Goal: Task Accomplishment & Management: Use online tool/utility

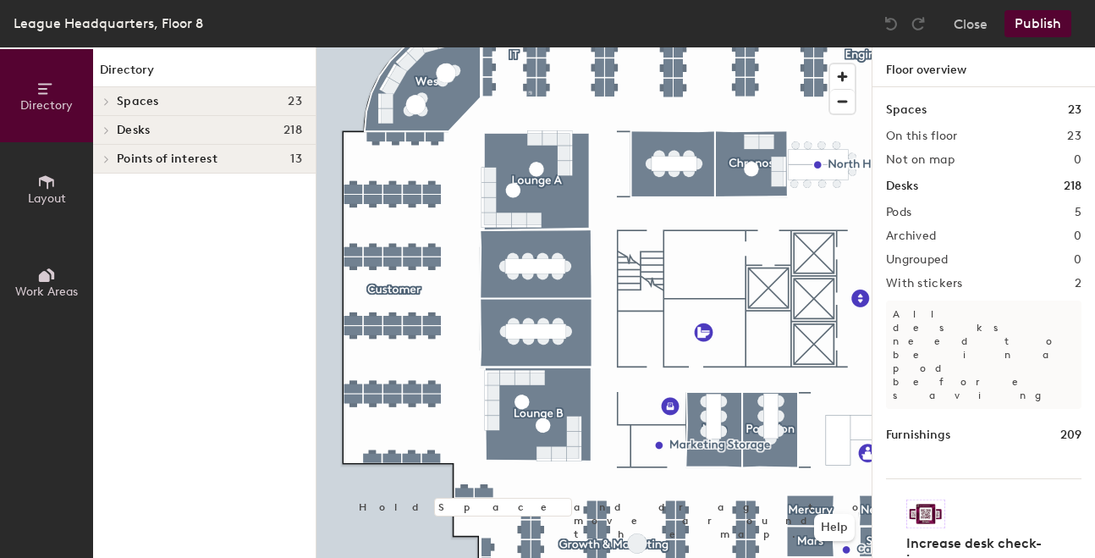
click at [914, 113] on h1 "Spaces" at bounding box center [906, 110] width 41 height 19
click at [925, 134] on h2 "On this floor" at bounding box center [922, 137] width 72 height 14
click at [924, 175] on div "Spaces 23 On this floor 23 Not on map 0 Desks 218 Pods 5 Archived 0 Ungrouped 0…" at bounding box center [984, 342] width 223 height 510
click at [910, 195] on h1 "Desks" at bounding box center [902, 186] width 32 height 19
click at [108, 162] on icon at bounding box center [106, 159] width 7 height 8
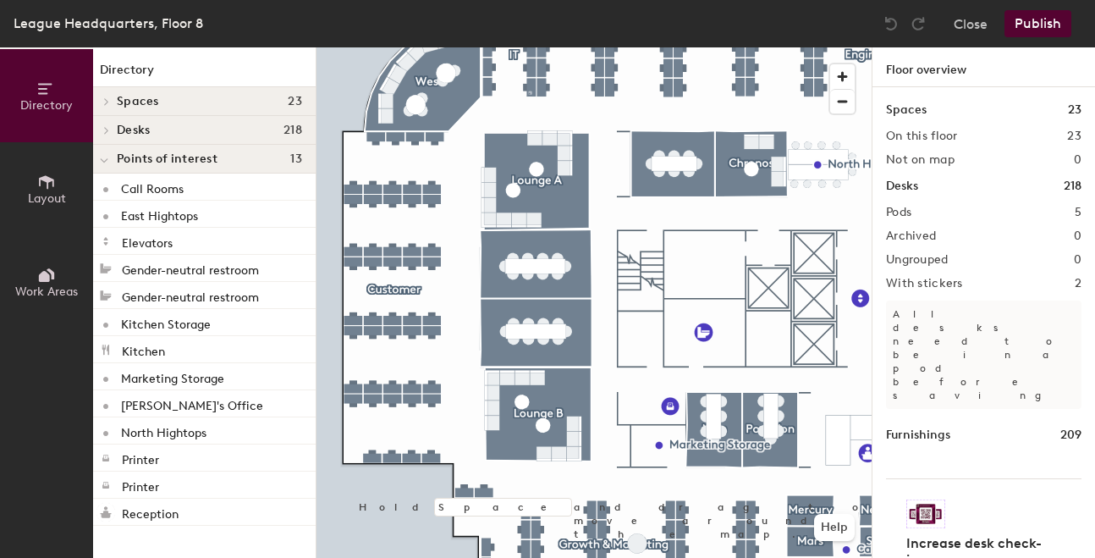
click at [108, 130] on icon at bounding box center [106, 130] width 3 height 7
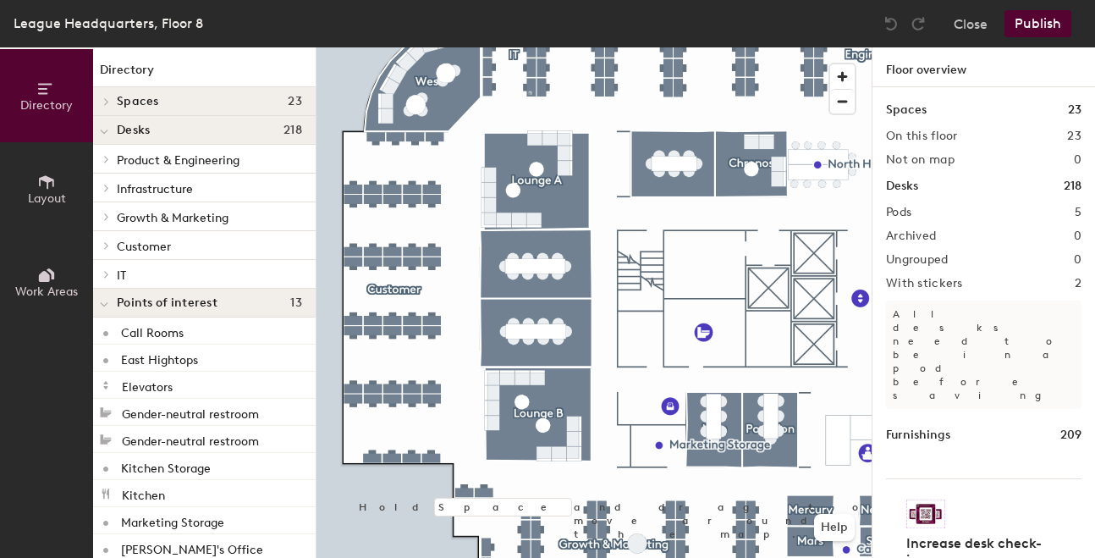
click at [137, 251] on span "Customer" at bounding box center [144, 247] width 54 height 14
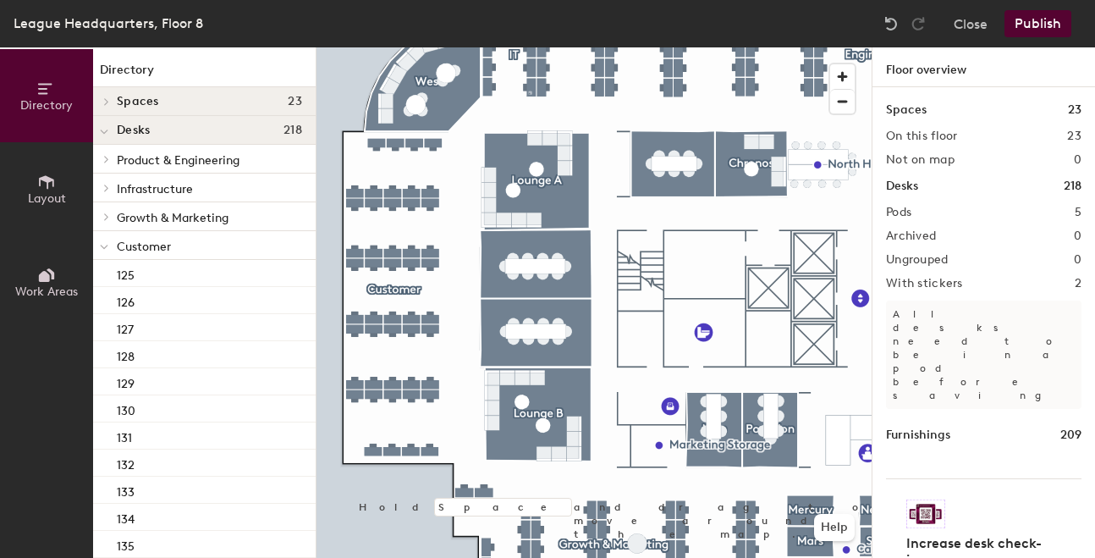
click at [108, 132] on icon at bounding box center [104, 132] width 8 height 7
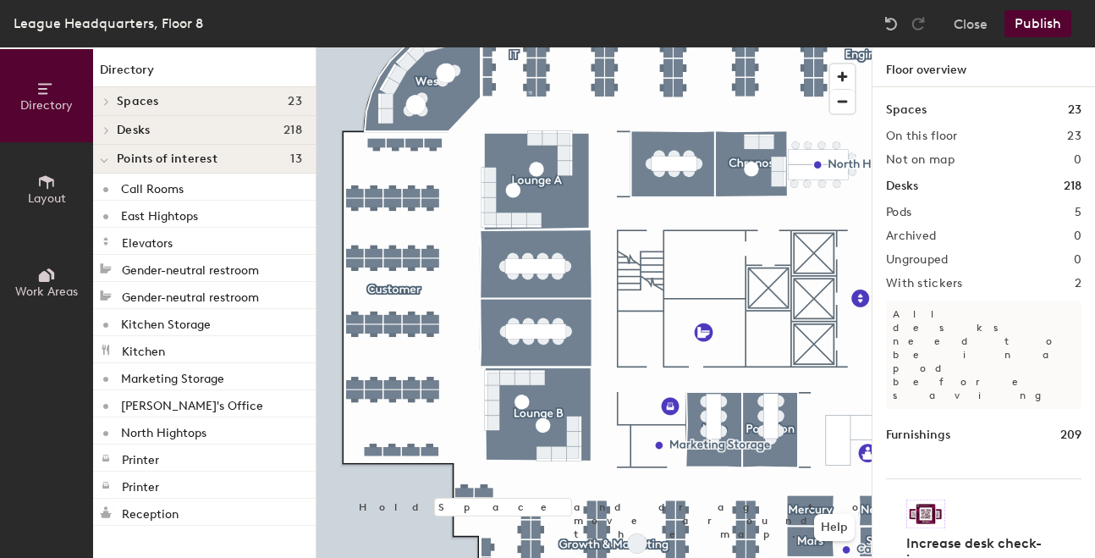
click at [107, 132] on icon at bounding box center [106, 130] width 7 height 8
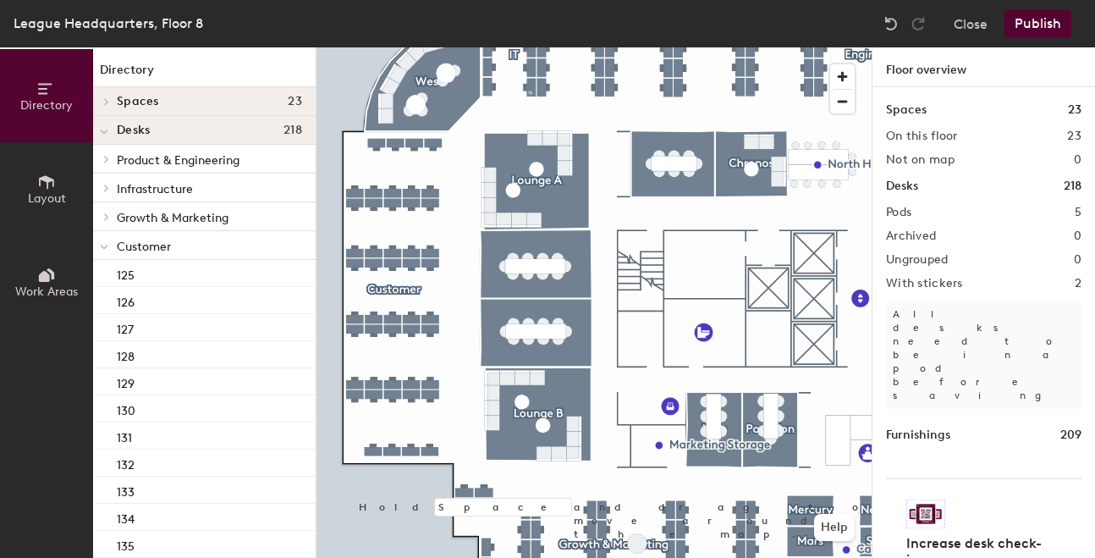
click at [106, 246] on icon at bounding box center [104, 247] width 8 height 7
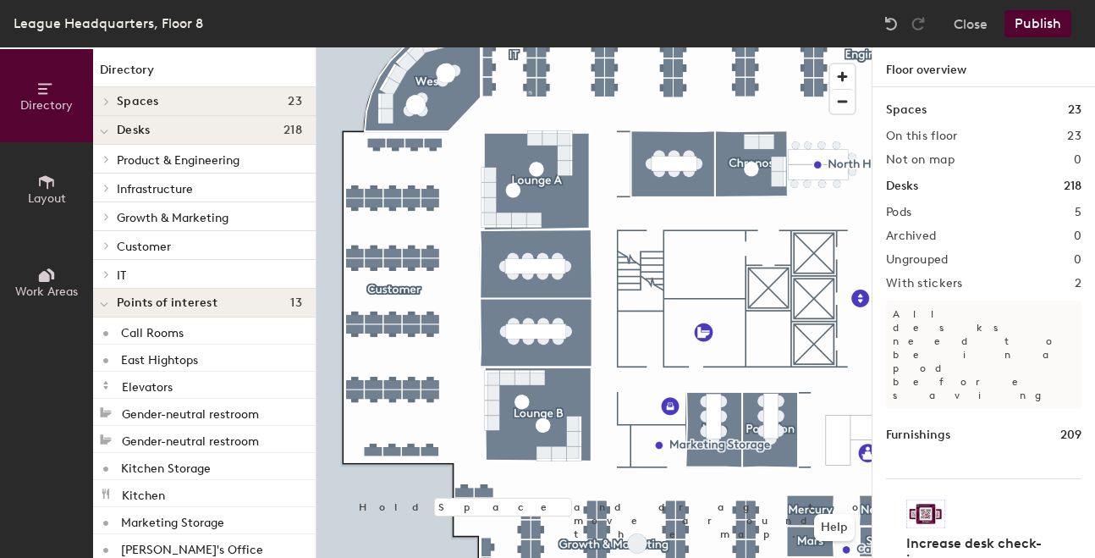
click at [106, 247] on icon at bounding box center [106, 245] width 3 height 7
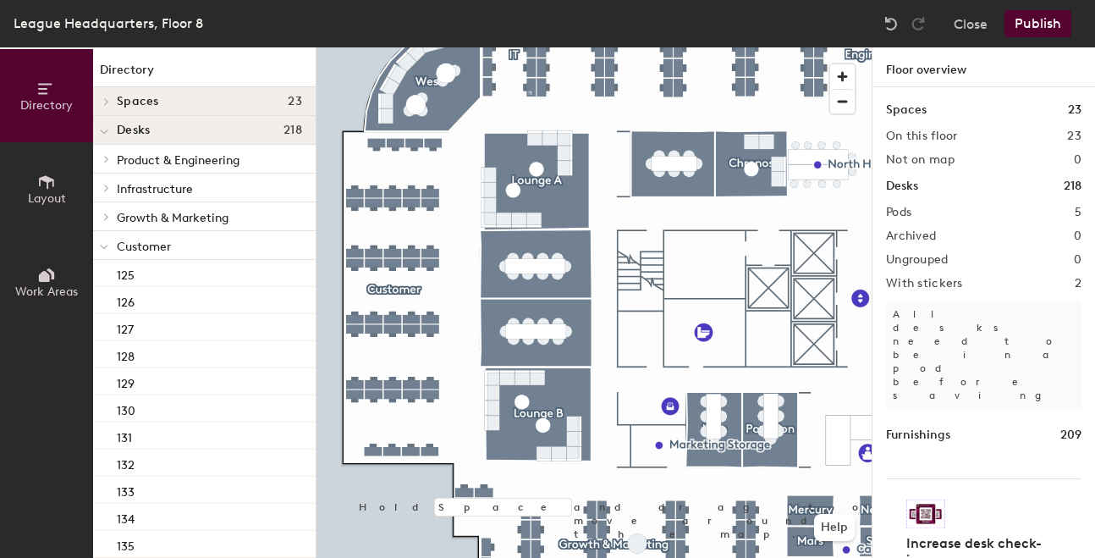
click at [101, 253] on span at bounding box center [104, 247] width 8 height 14
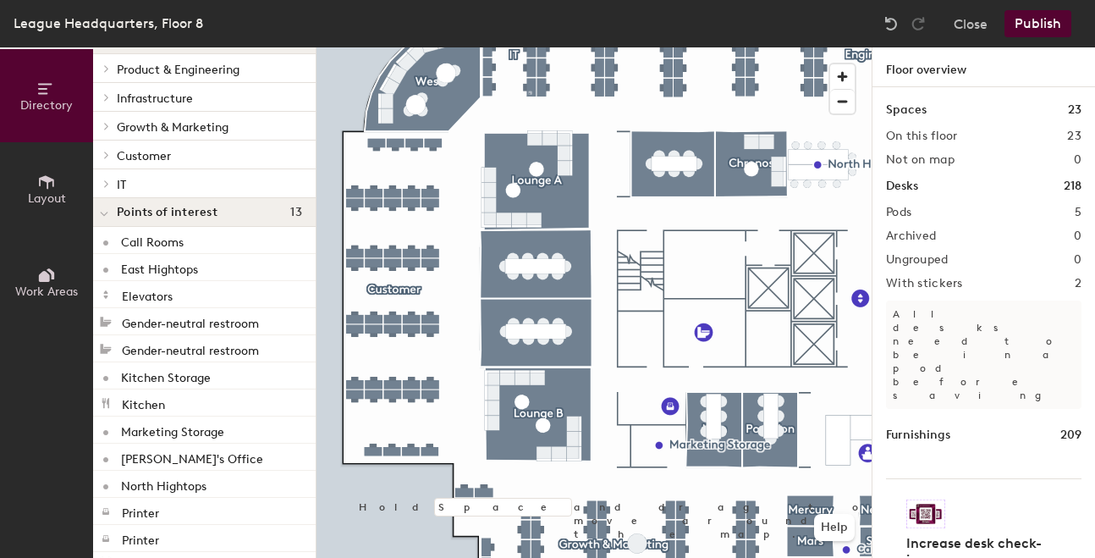
scroll to position [96, 0]
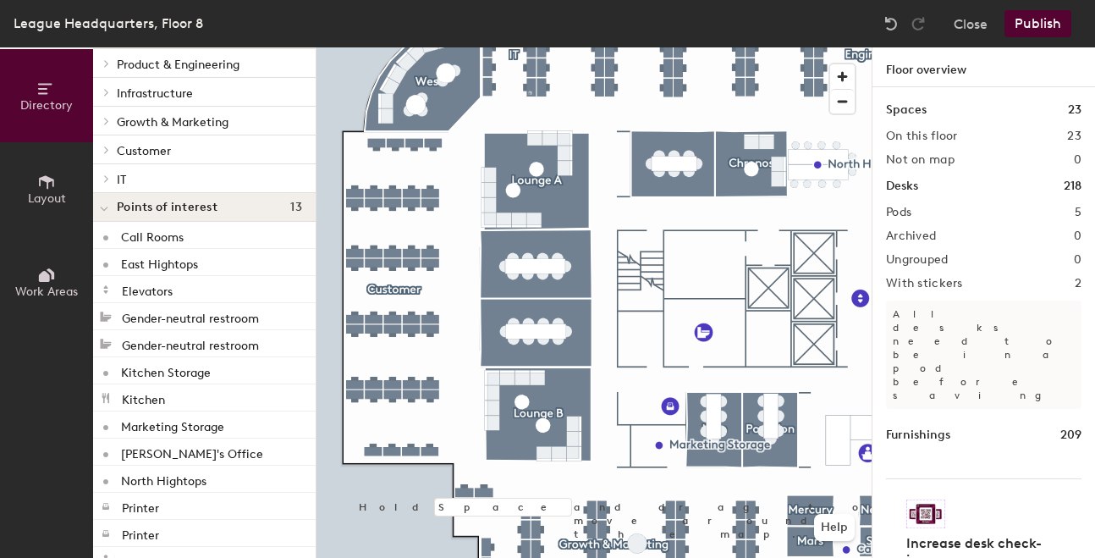
click at [106, 212] on icon at bounding box center [104, 209] width 8 height 7
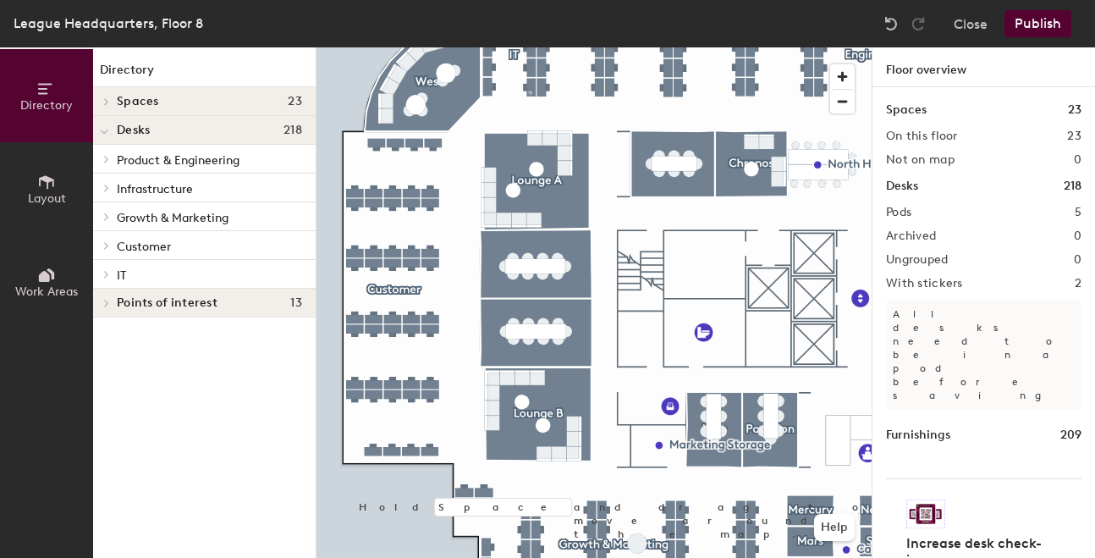
click at [108, 189] on icon at bounding box center [106, 188] width 7 height 8
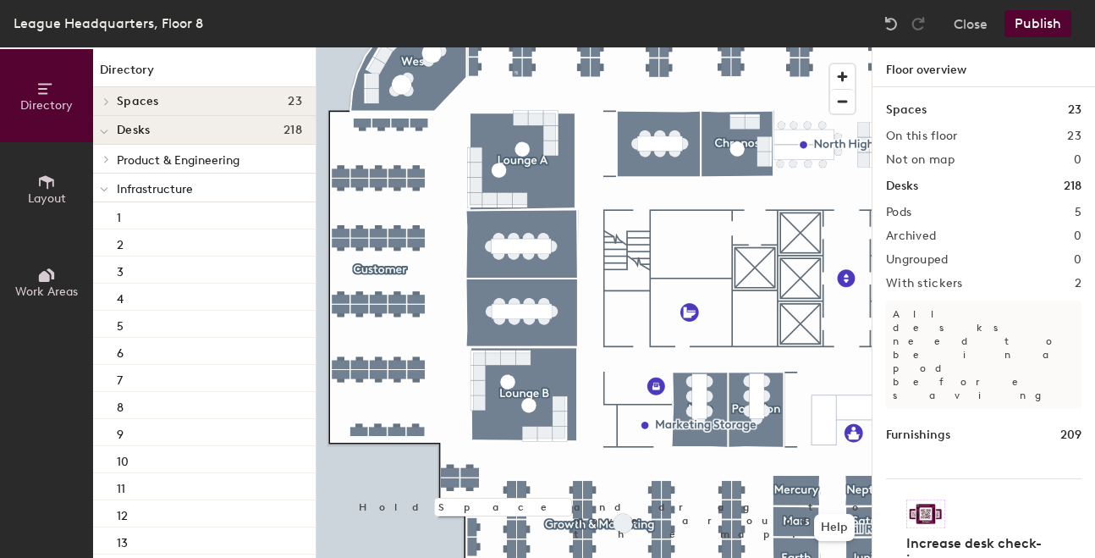
click at [52, 174] on icon at bounding box center [46, 182] width 19 height 19
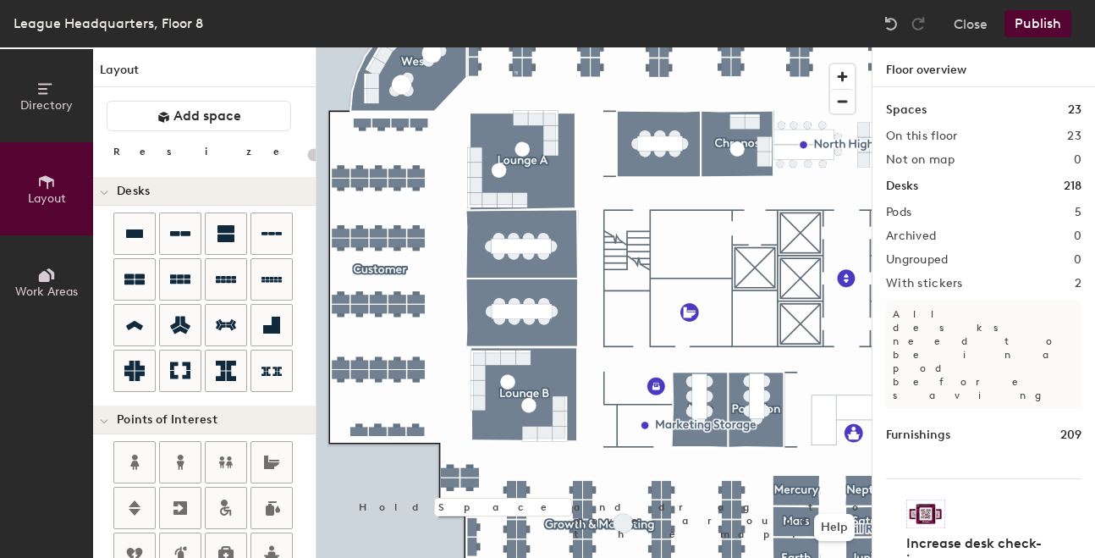
click at [50, 279] on icon at bounding box center [46, 275] width 19 height 19
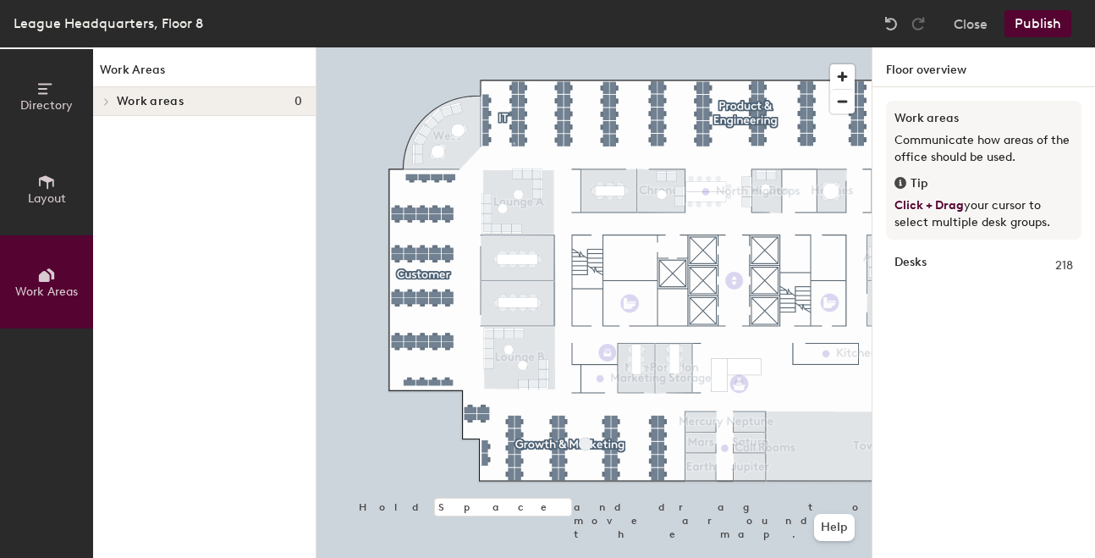
click at [40, 96] on icon at bounding box center [46, 89] width 19 height 19
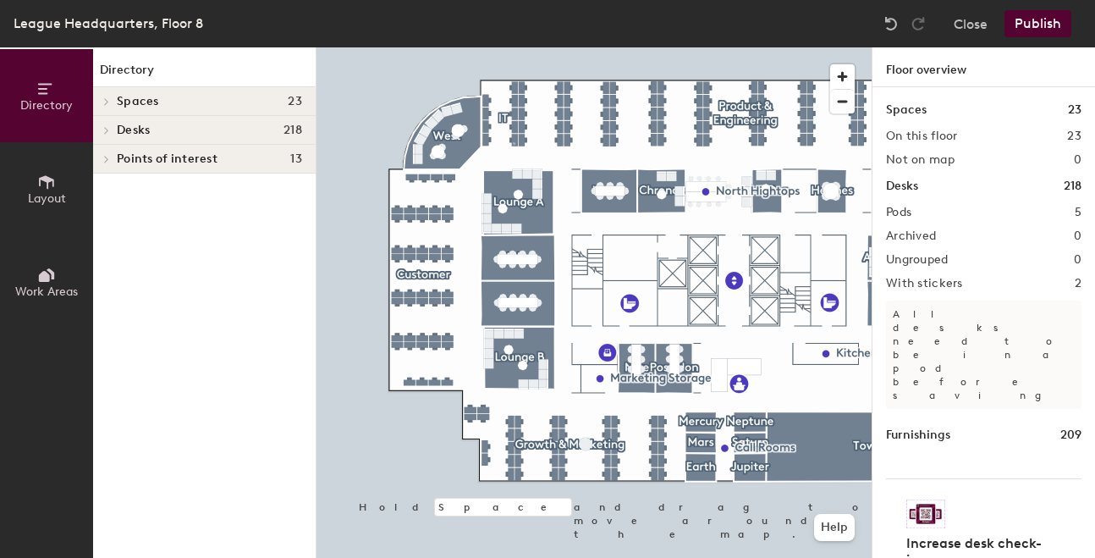
click at [102, 128] on span at bounding box center [105, 130] width 14 height 8
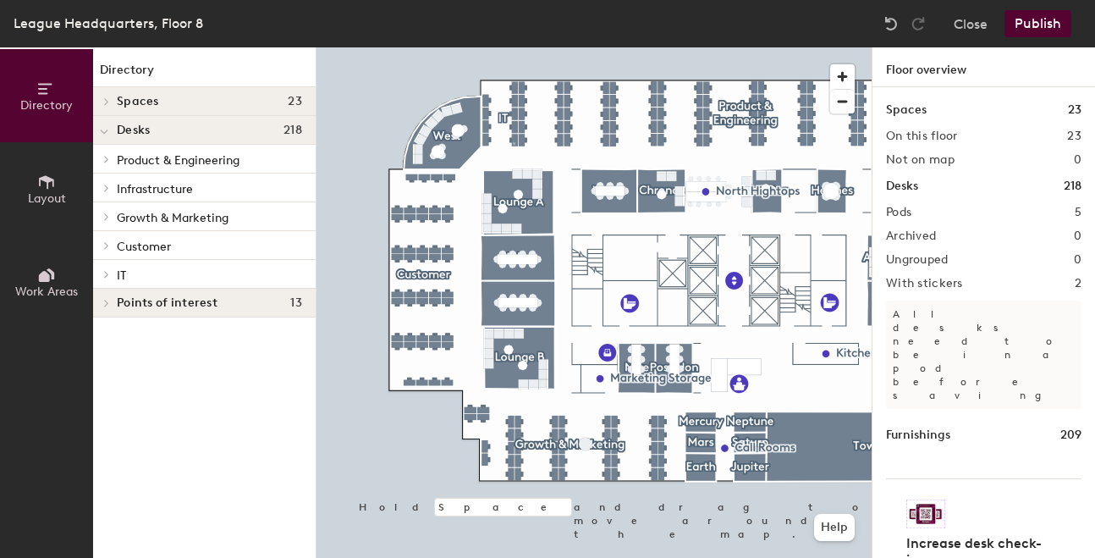
click at [103, 245] on icon at bounding box center [106, 245] width 7 height 8
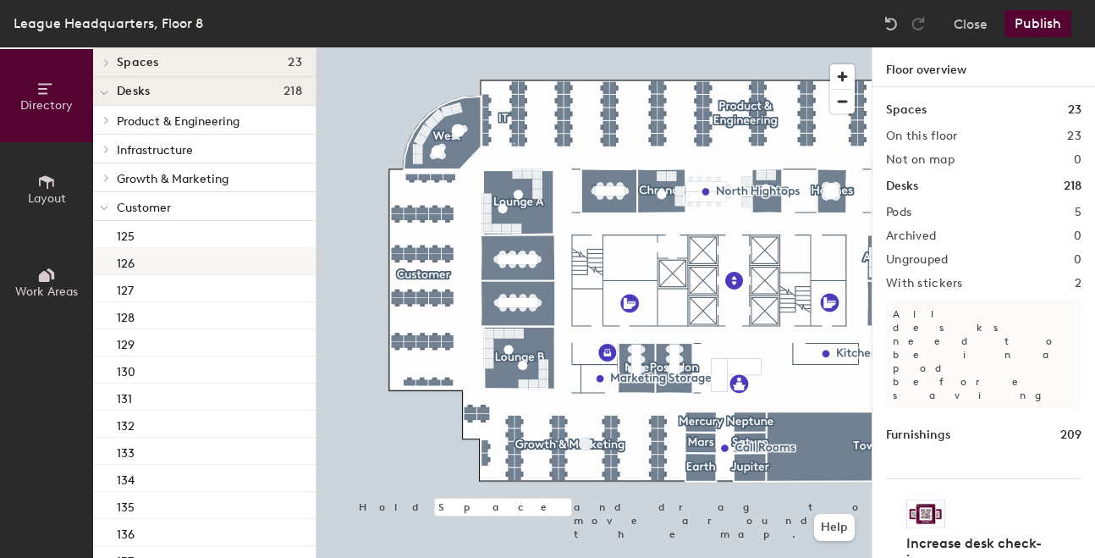
scroll to position [21, 0]
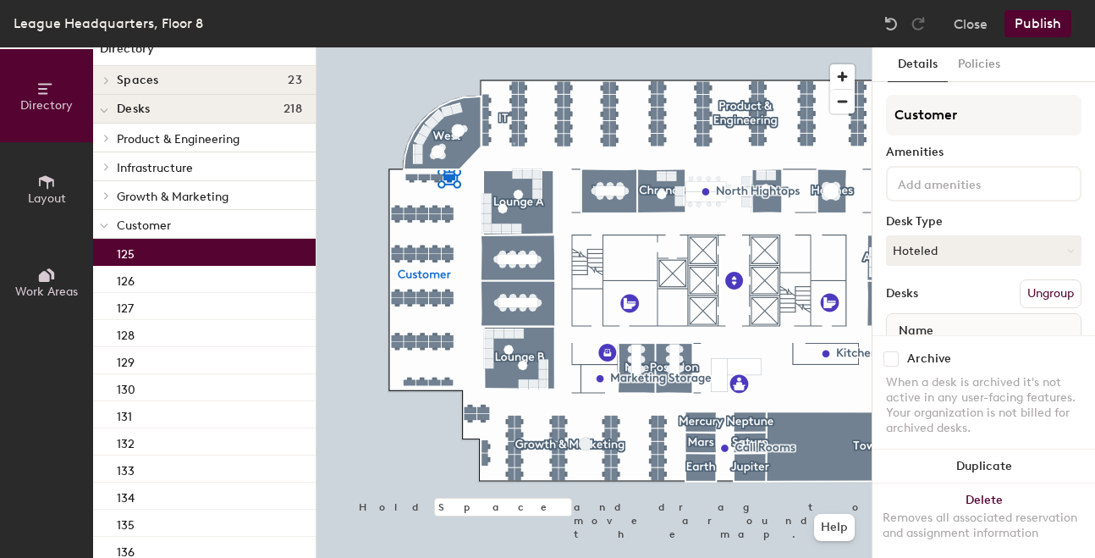
click at [167, 247] on div "125" at bounding box center [204, 252] width 223 height 27
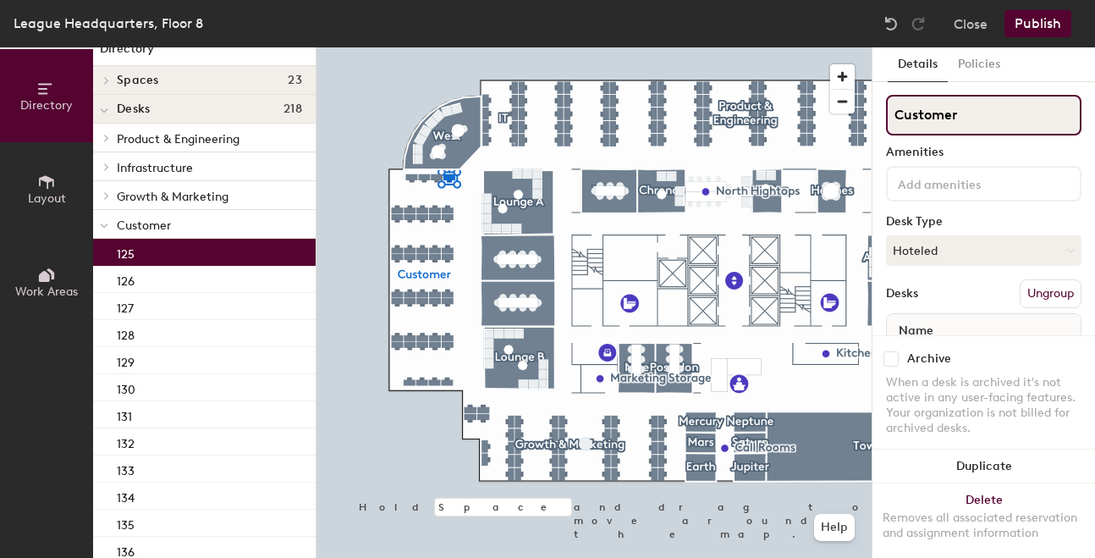
click at [963, 111] on input "Customer" at bounding box center [984, 115] width 196 height 41
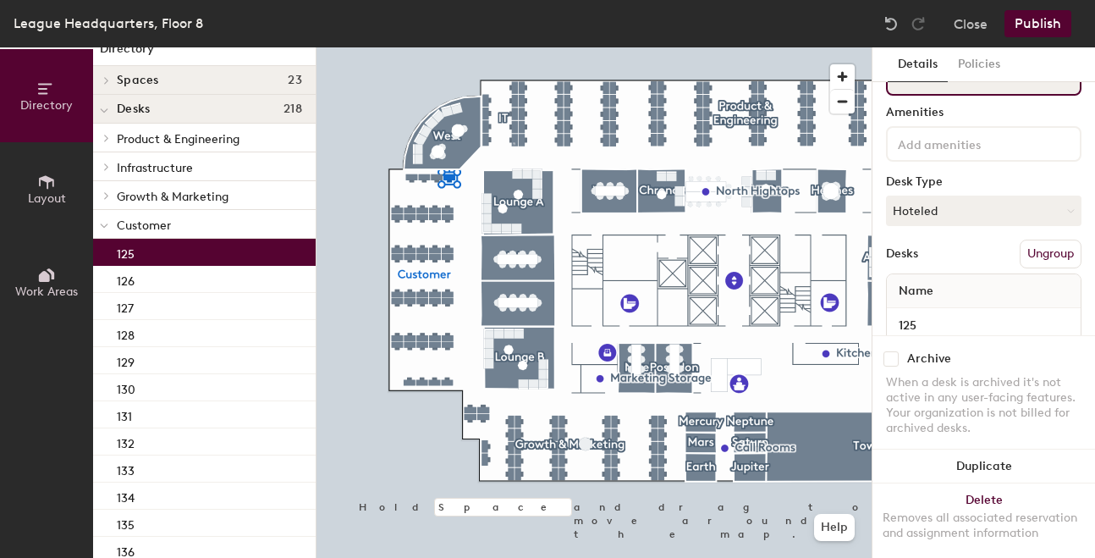
scroll to position [0, 0]
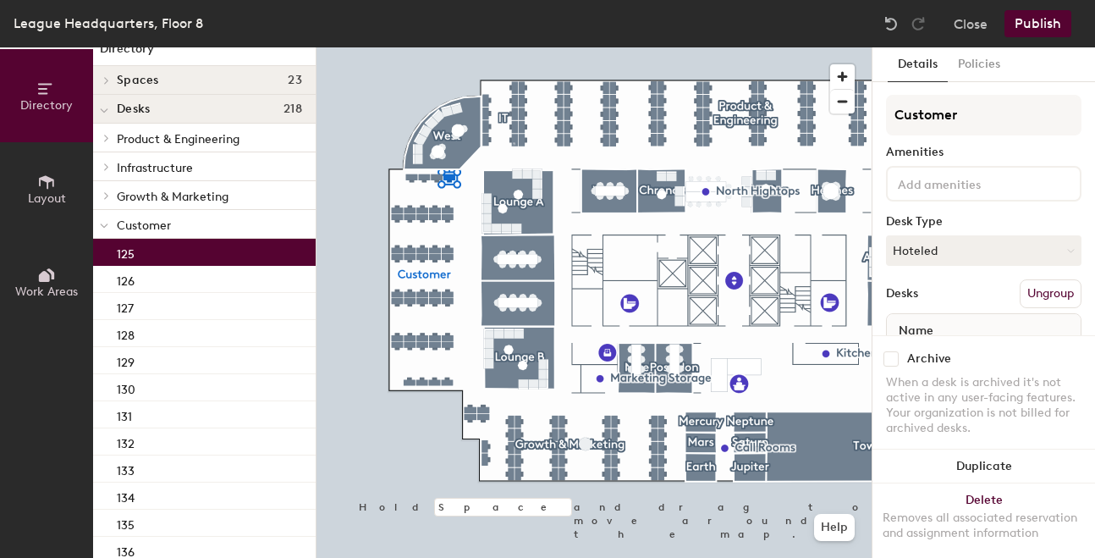
click at [190, 221] on p "Customer" at bounding box center [209, 224] width 185 height 22
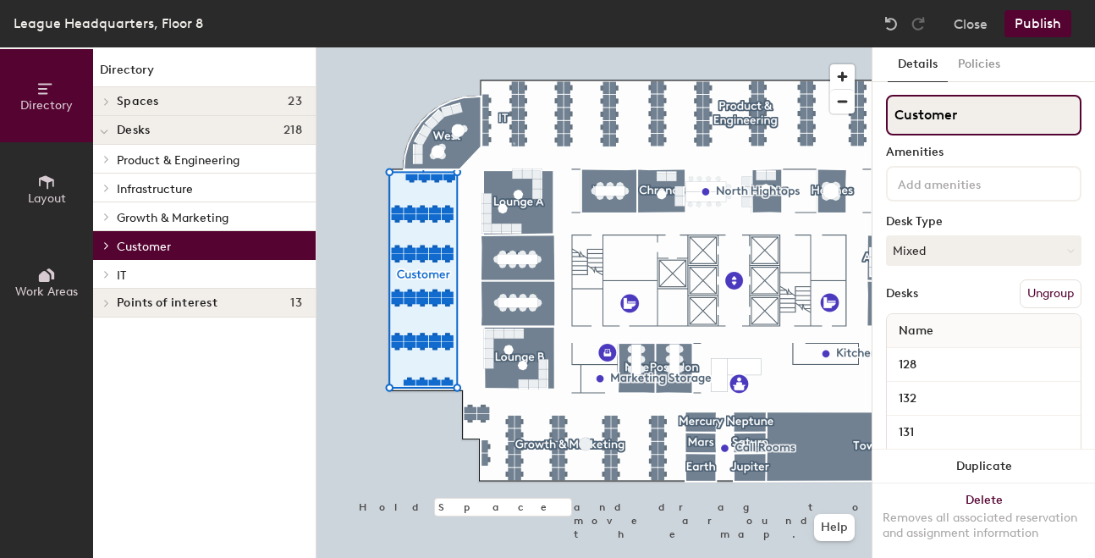
click at [946, 117] on input "Customer" at bounding box center [984, 115] width 196 height 41
click at [970, 115] on input "Customer" at bounding box center [984, 115] width 196 height 41
type input "Customer & Infrastructure"
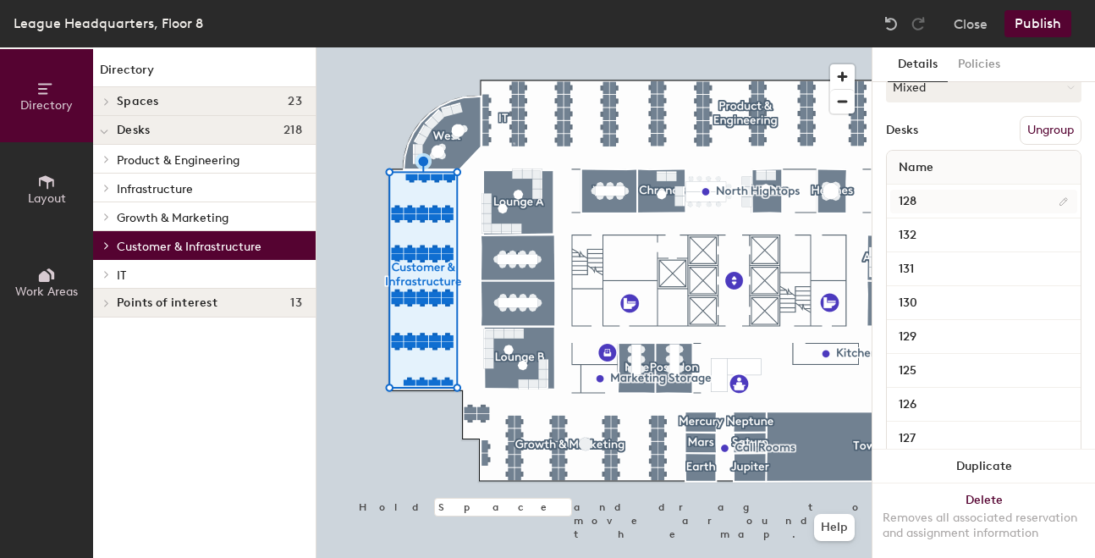
scroll to position [160, 0]
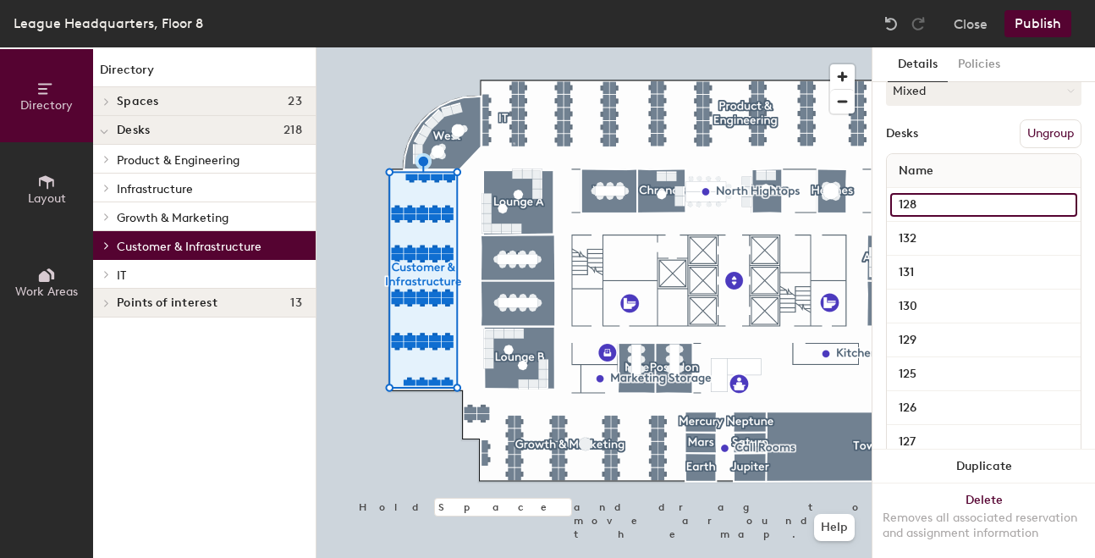
click at [916, 201] on input "128" at bounding box center [984, 205] width 187 height 24
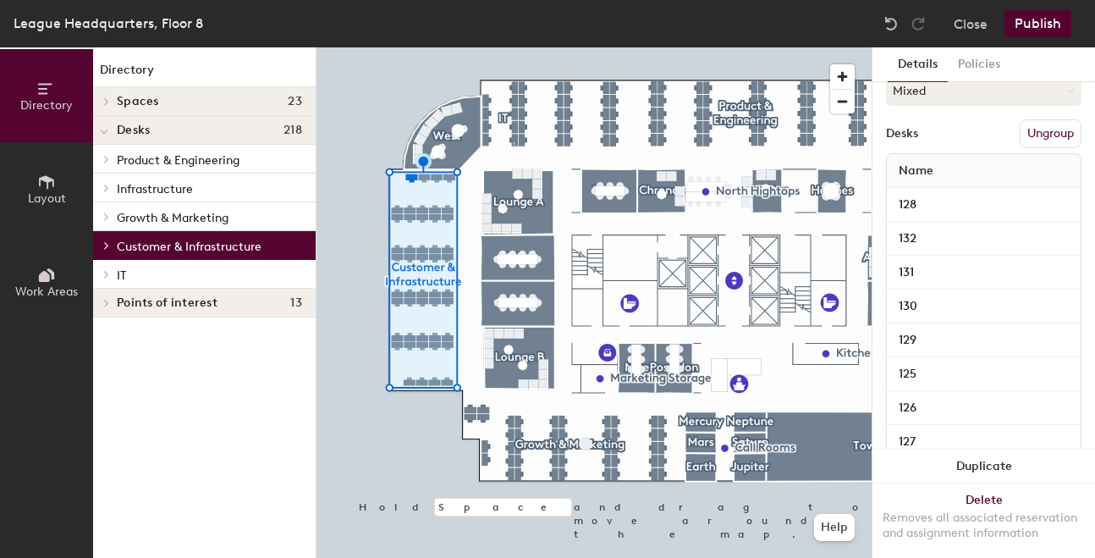
click at [968, 142] on div "Desks Ungroup" at bounding box center [984, 133] width 196 height 29
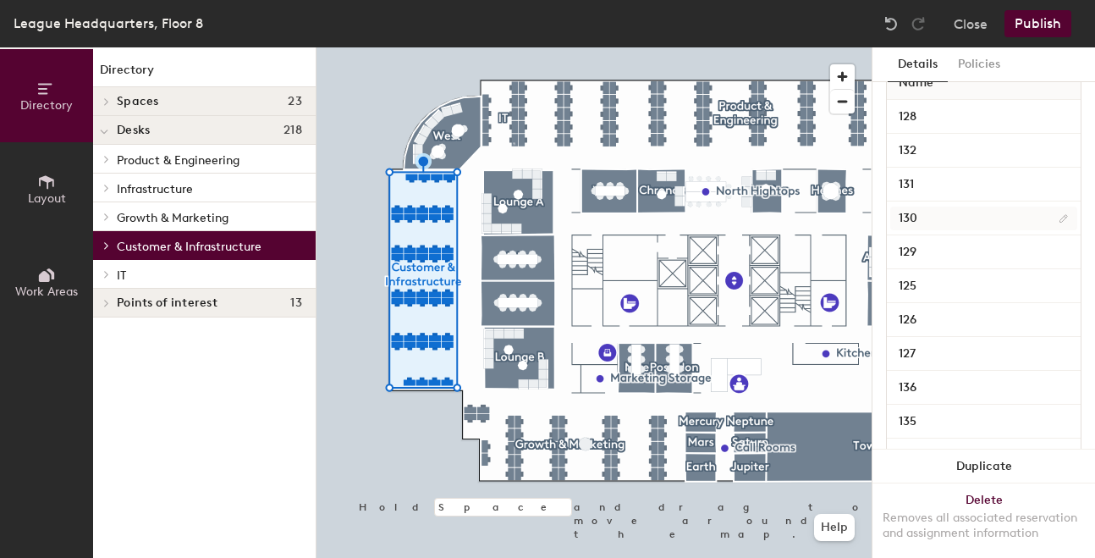
scroll to position [251, 0]
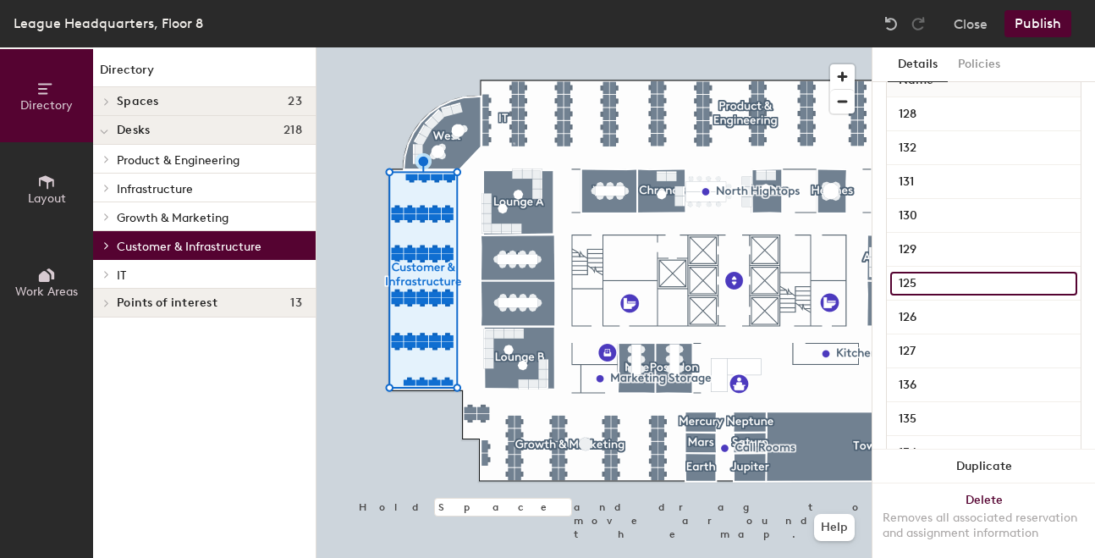
click at [931, 274] on input "125" at bounding box center [984, 284] width 187 height 24
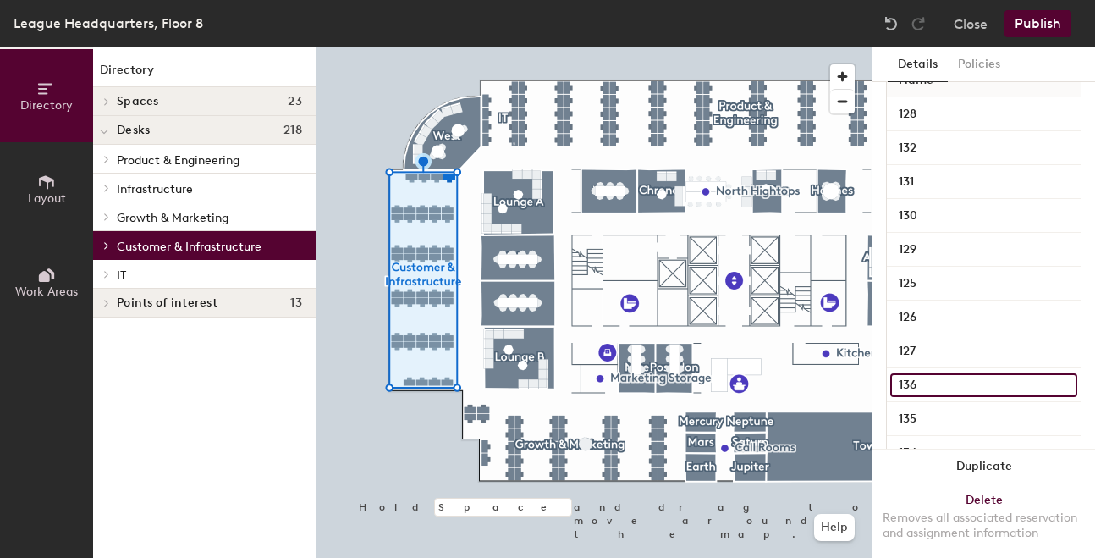
click at [918, 385] on input "136" at bounding box center [984, 385] width 187 height 24
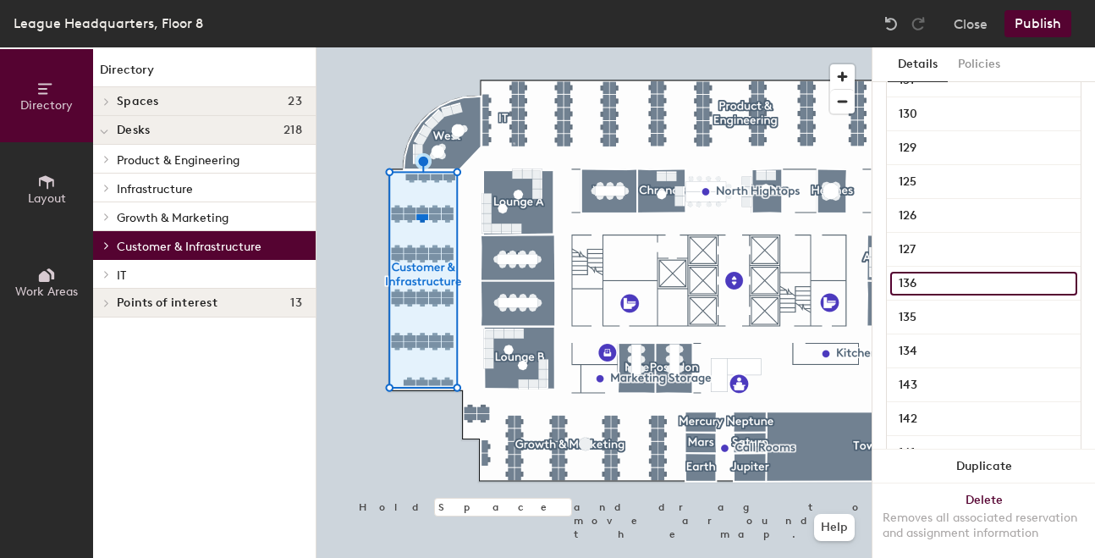
scroll to position [372, 0]
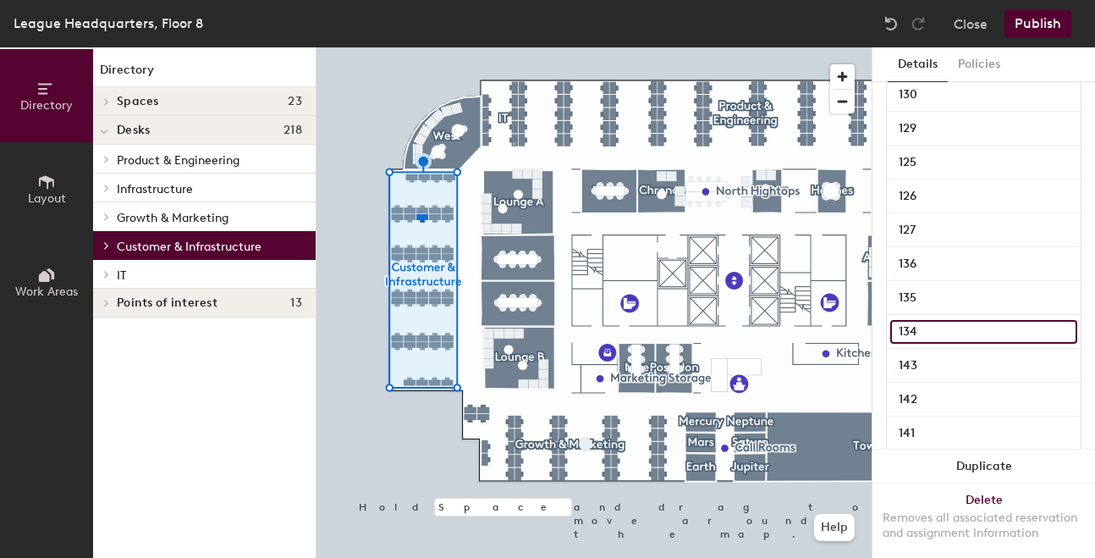
click at [940, 341] on input "134" at bounding box center [984, 332] width 187 height 24
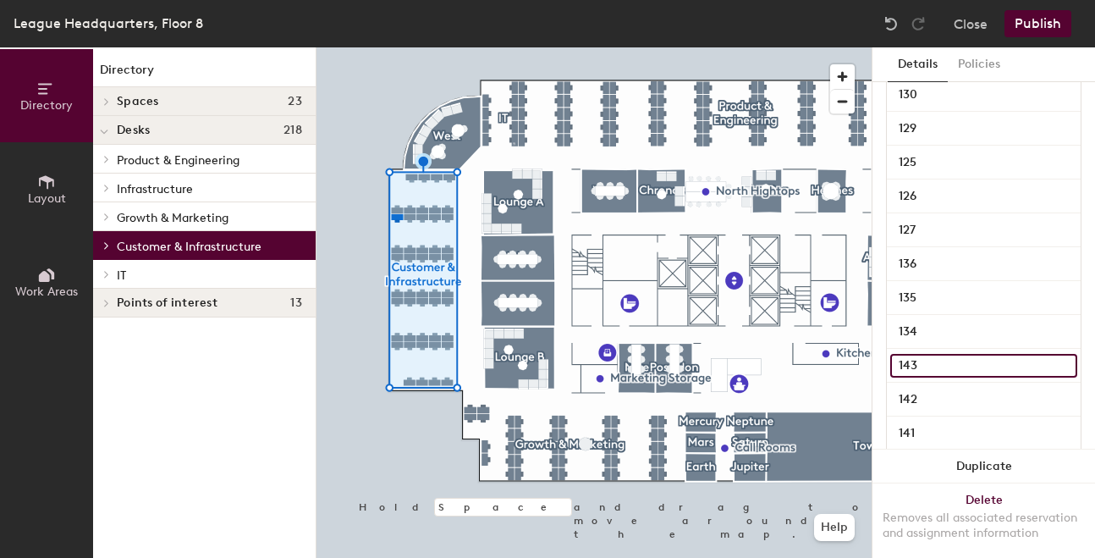
click at [935, 372] on input "143" at bounding box center [984, 366] width 187 height 24
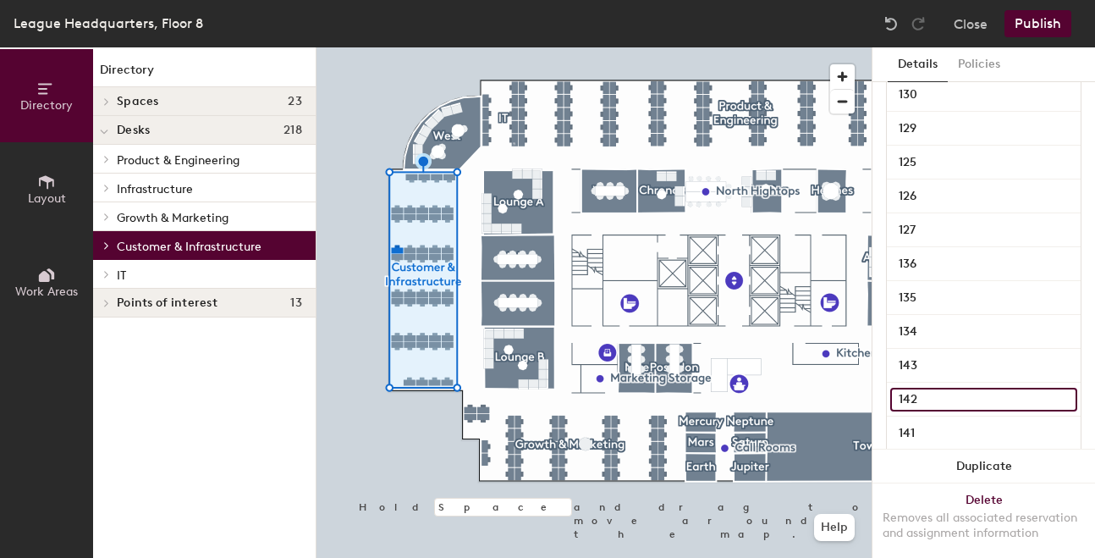
click at [932, 404] on input "142" at bounding box center [984, 400] width 187 height 24
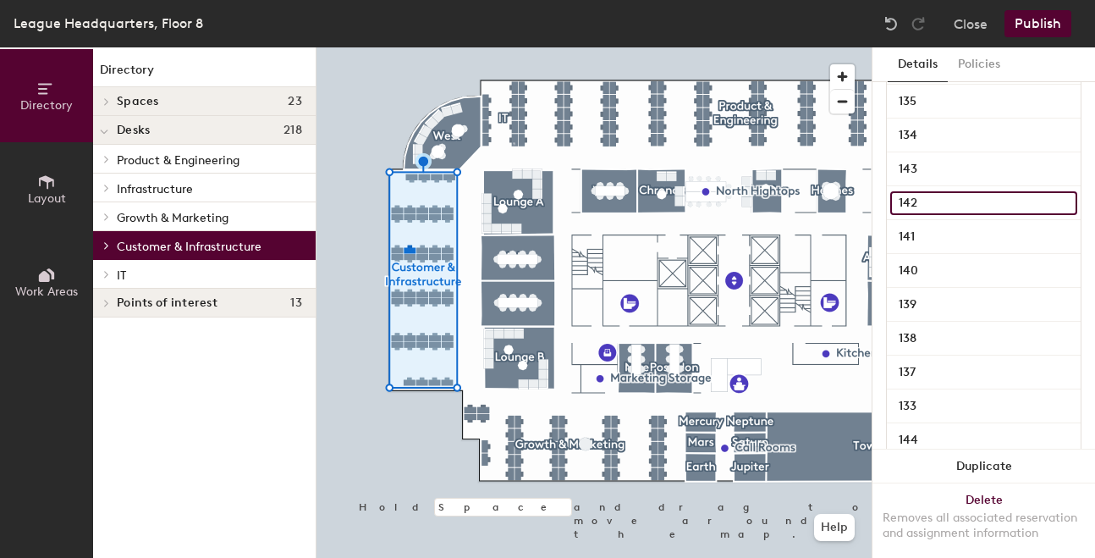
scroll to position [580, 0]
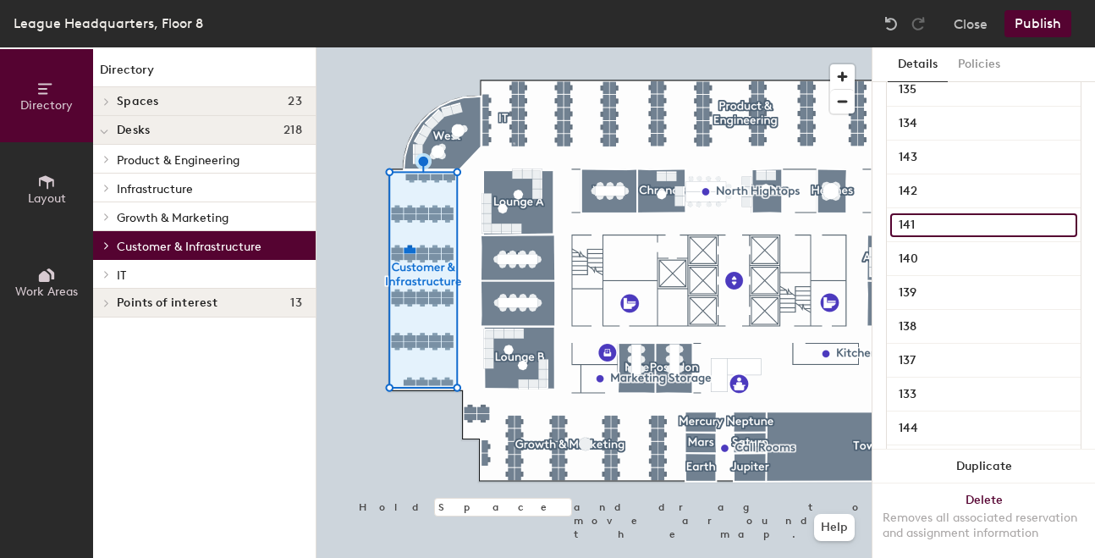
click at [962, 229] on input "141" at bounding box center [984, 225] width 187 height 24
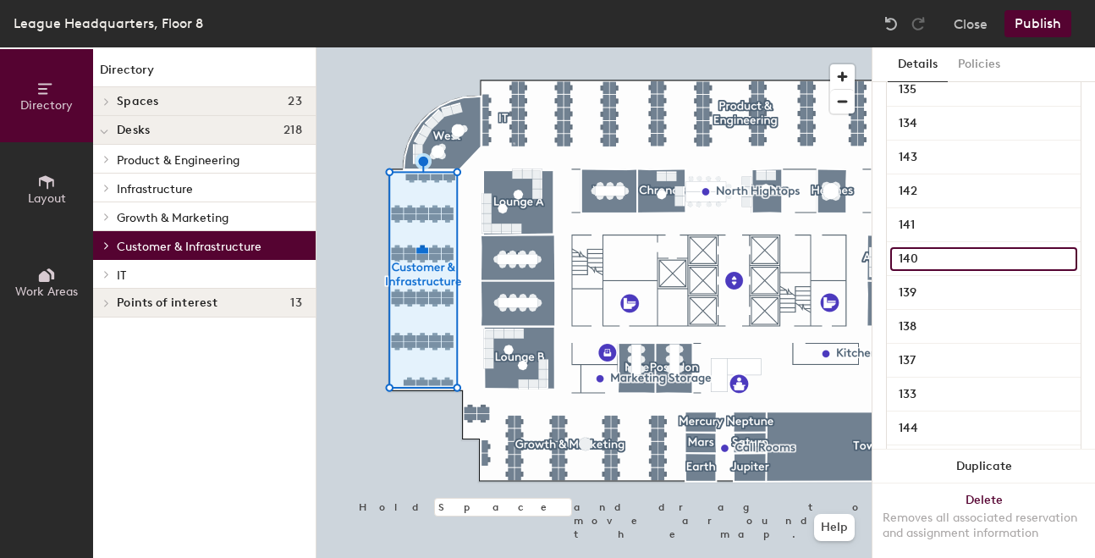
click at [958, 262] on input "140" at bounding box center [984, 259] width 187 height 24
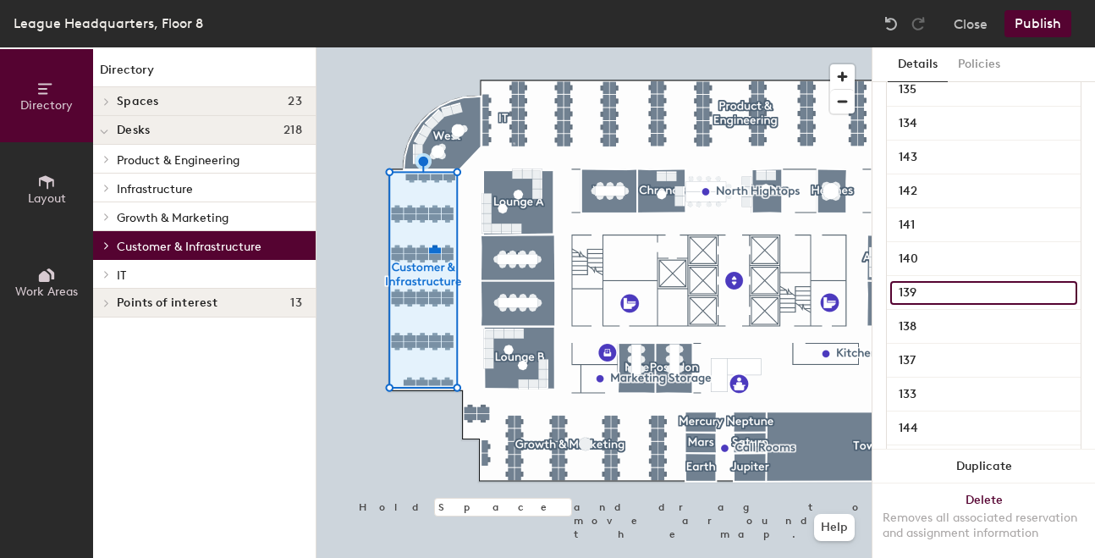
click at [962, 300] on input "139" at bounding box center [984, 293] width 187 height 24
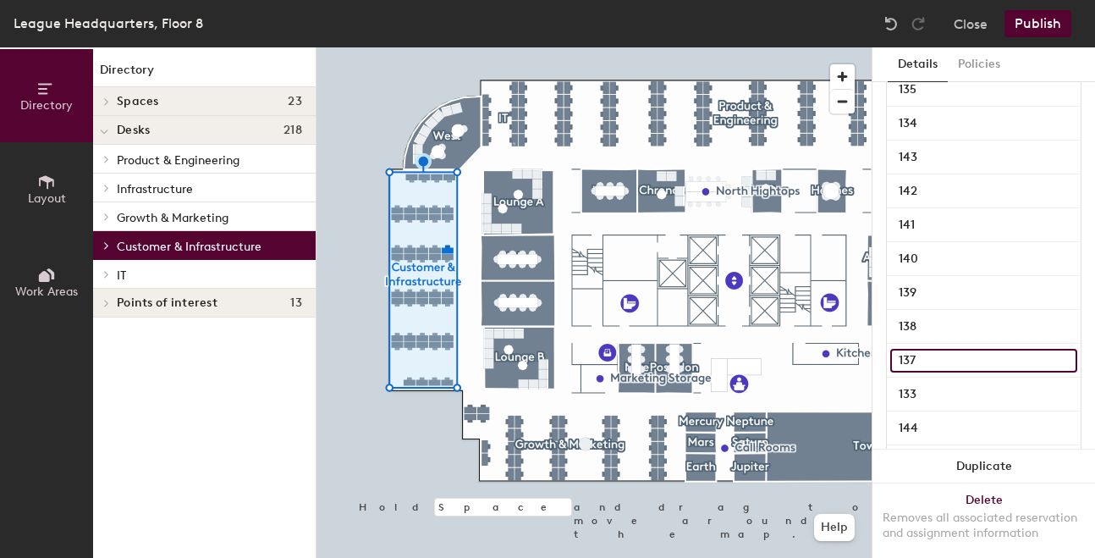
click at [953, 352] on input "137" at bounding box center [984, 361] width 187 height 24
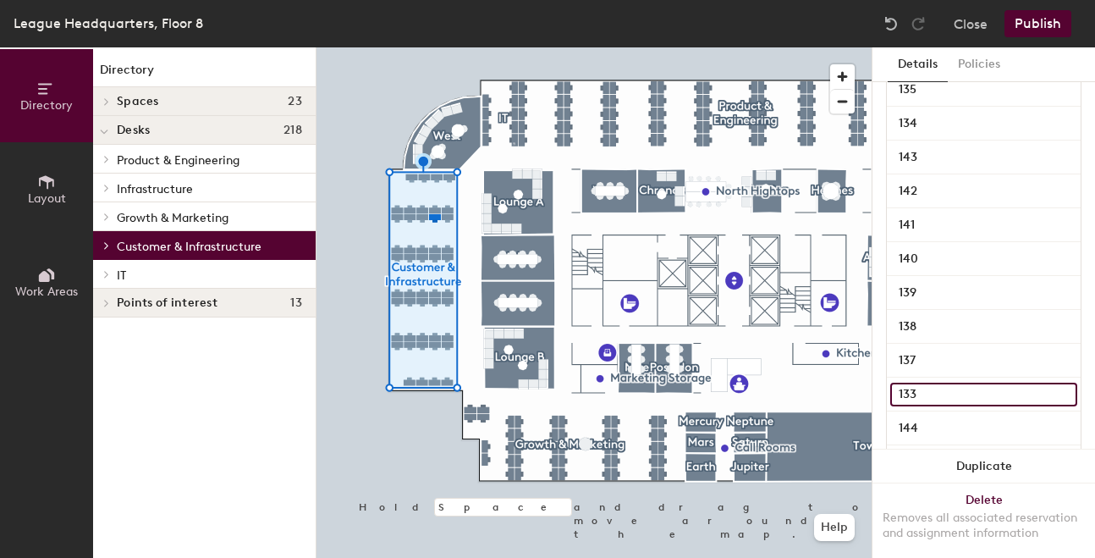
click at [948, 391] on input "133" at bounding box center [984, 395] width 187 height 24
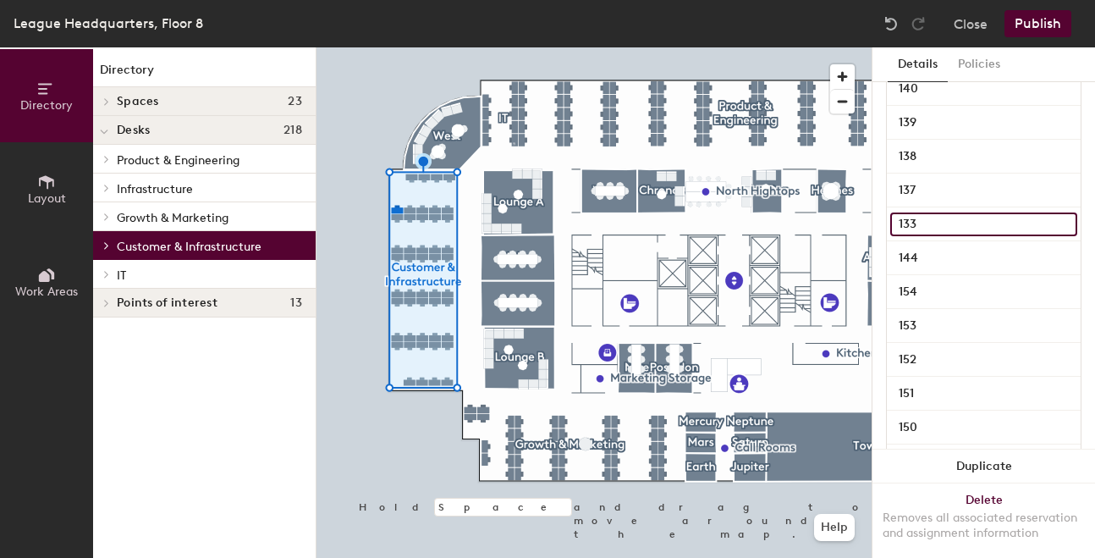
scroll to position [797, 0]
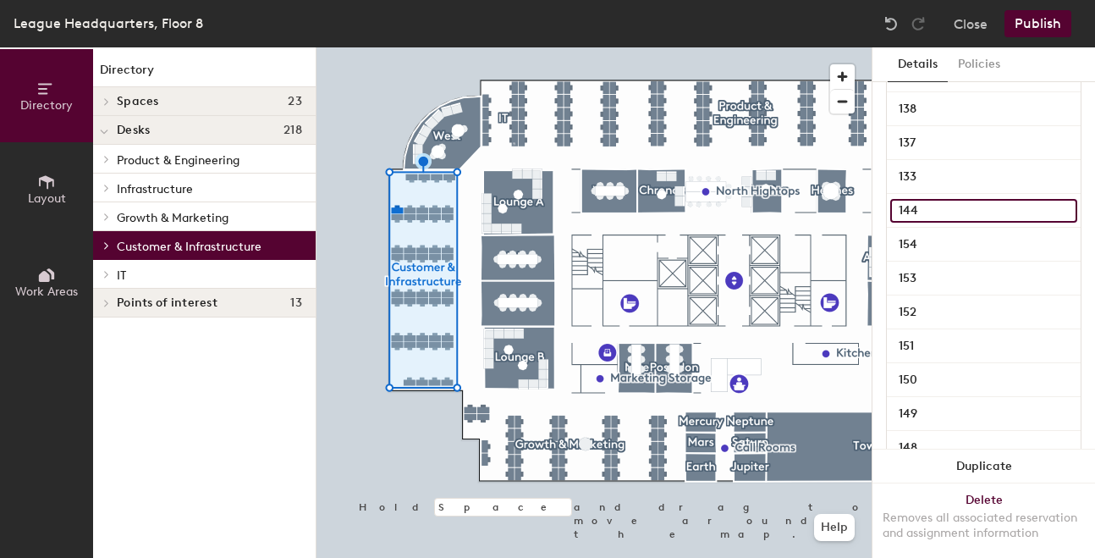
click at [950, 218] on input "144" at bounding box center [984, 211] width 187 height 24
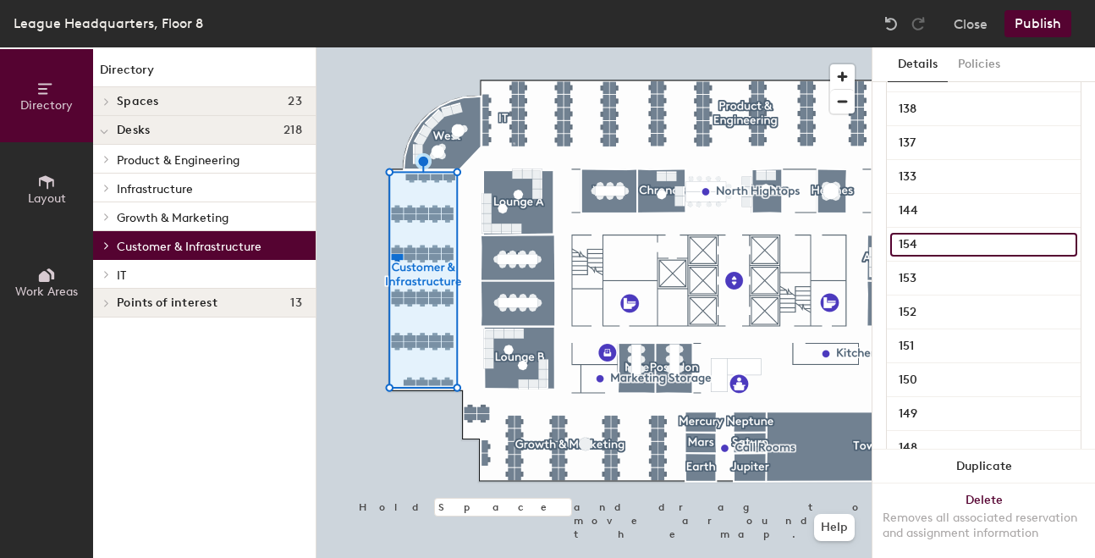
click at [943, 245] on input "154" at bounding box center [984, 245] width 187 height 24
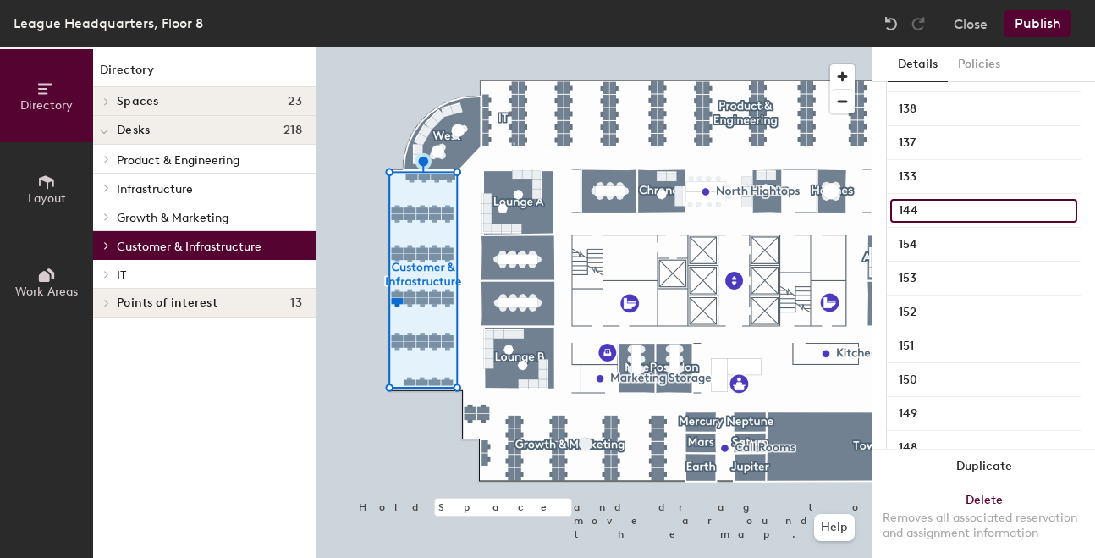
click at [942, 218] on input "144" at bounding box center [984, 211] width 187 height 24
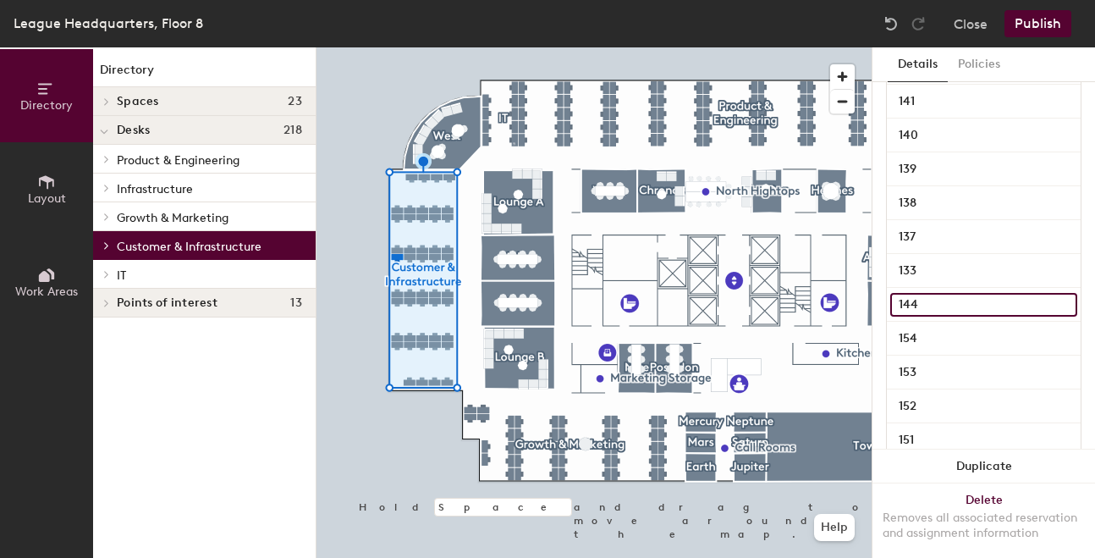
scroll to position [702, 0]
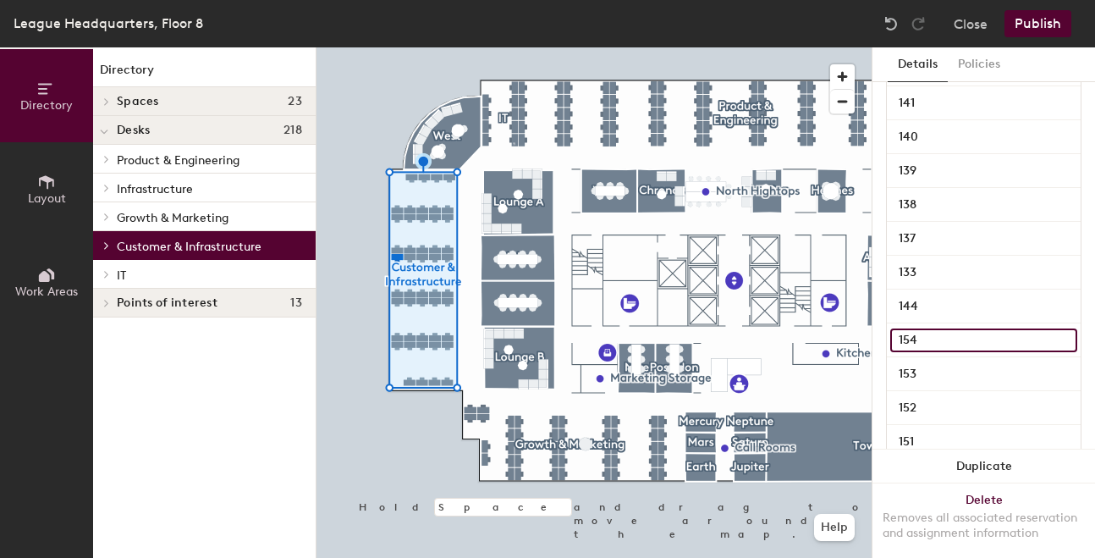
click at [952, 339] on input "154" at bounding box center [984, 340] width 187 height 24
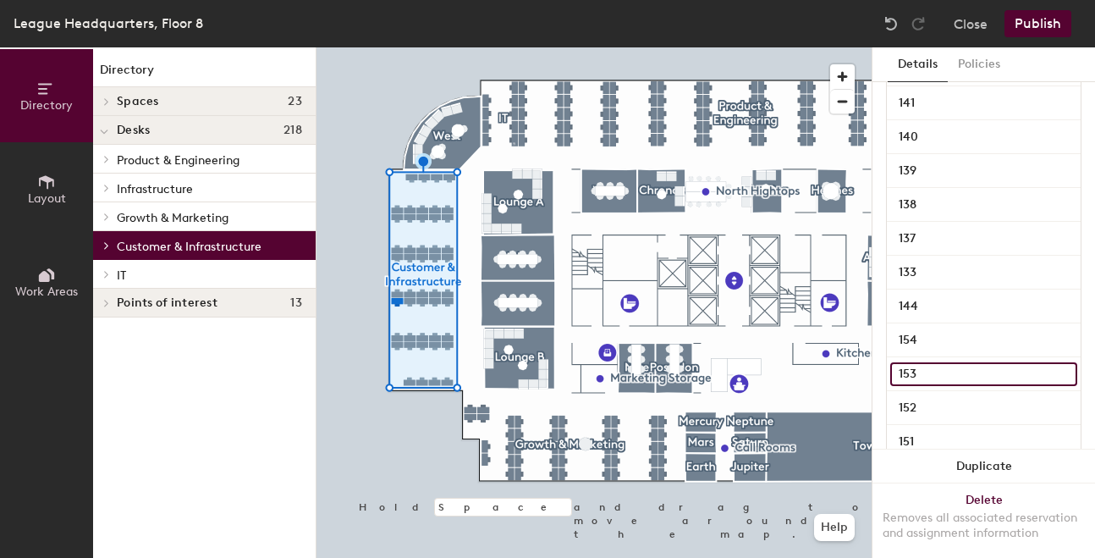
click at [951, 369] on input "153" at bounding box center [984, 374] width 187 height 24
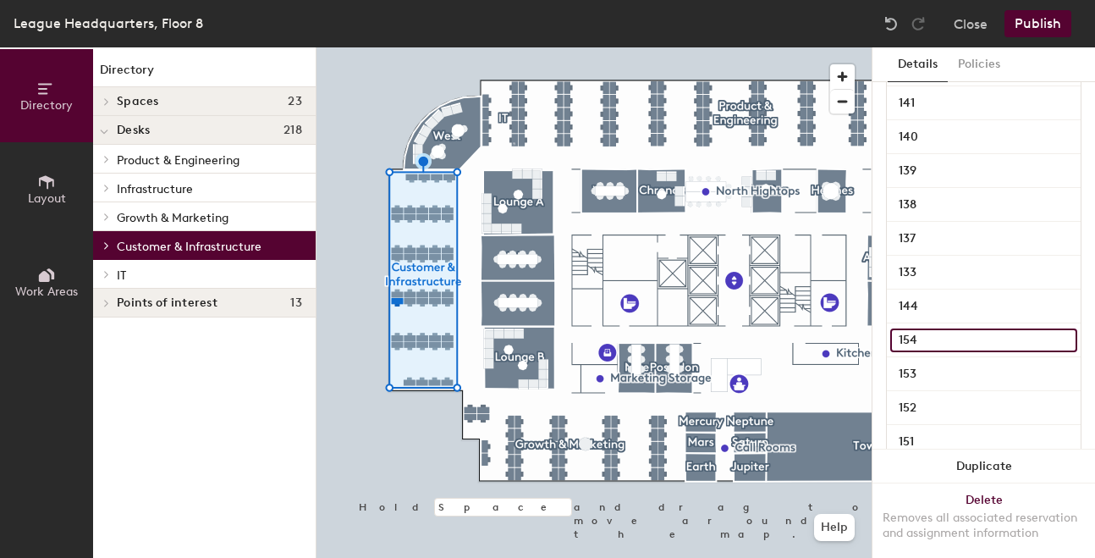
click at [954, 340] on input "154" at bounding box center [984, 340] width 187 height 24
click at [952, 325] on div "154" at bounding box center [984, 340] width 194 height 34
click at [928, 337] on input "154" at bounding box center [984, 340] width 187 height 24
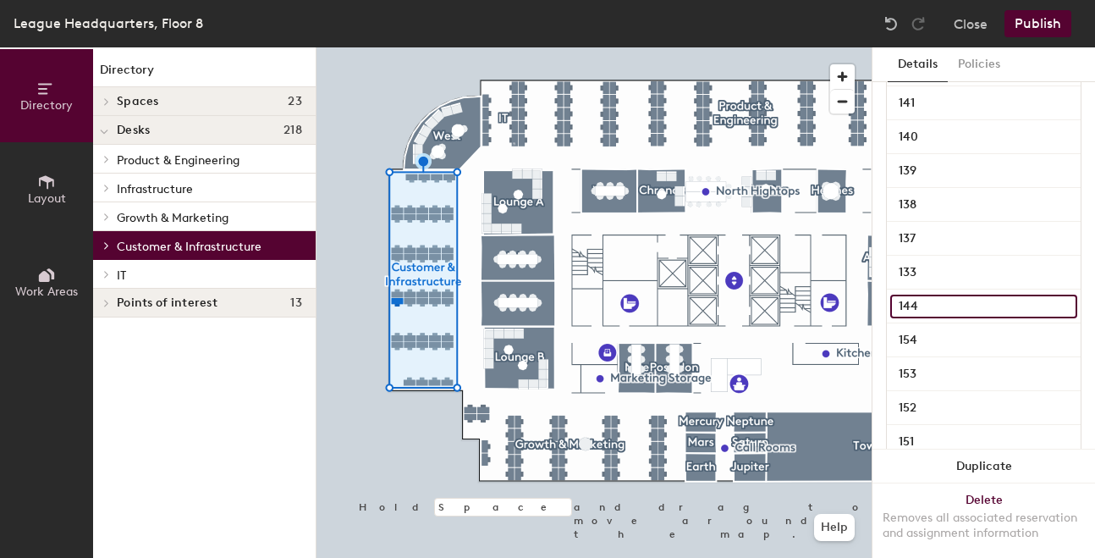
click at [1065, 306] on input "144" at bounding box center [984, 307] width 187 height 24
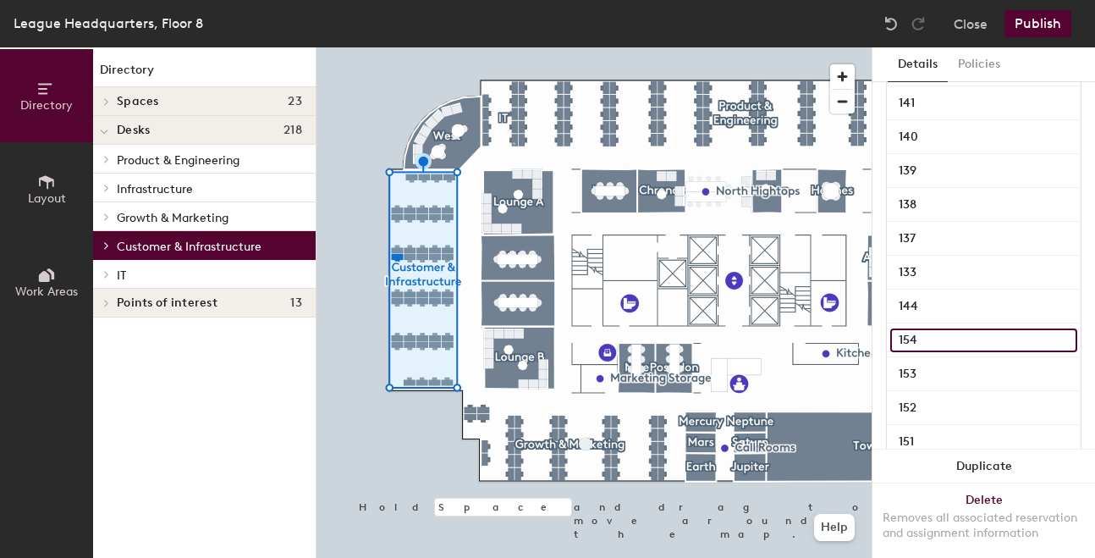
click at [1048, 345] on input "154" at bounding box center [984, 340] width 187 height 24
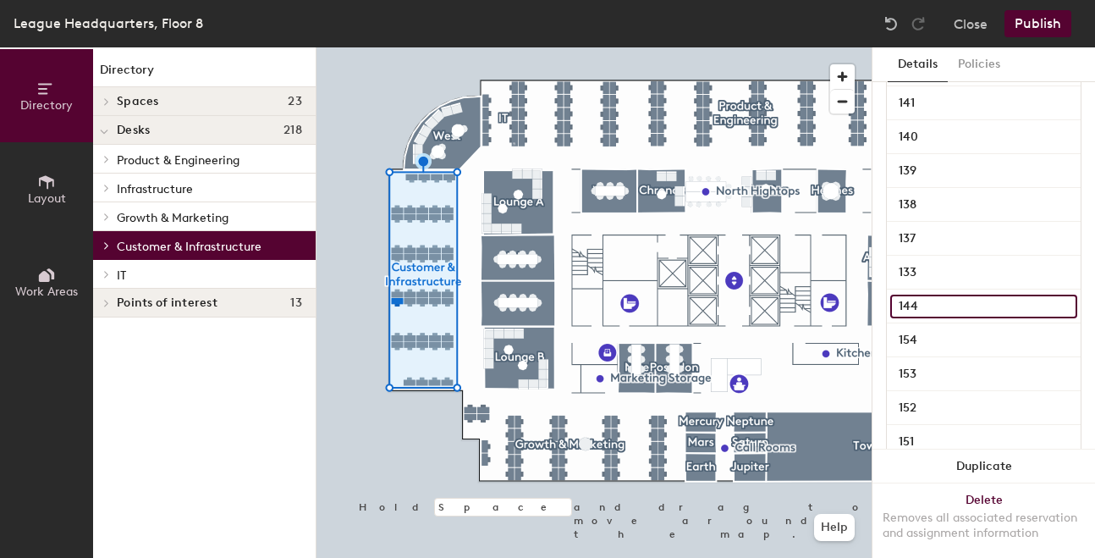
click at [1068, 308] on input "144" at bounding box center [984, 307] width 187 height 24
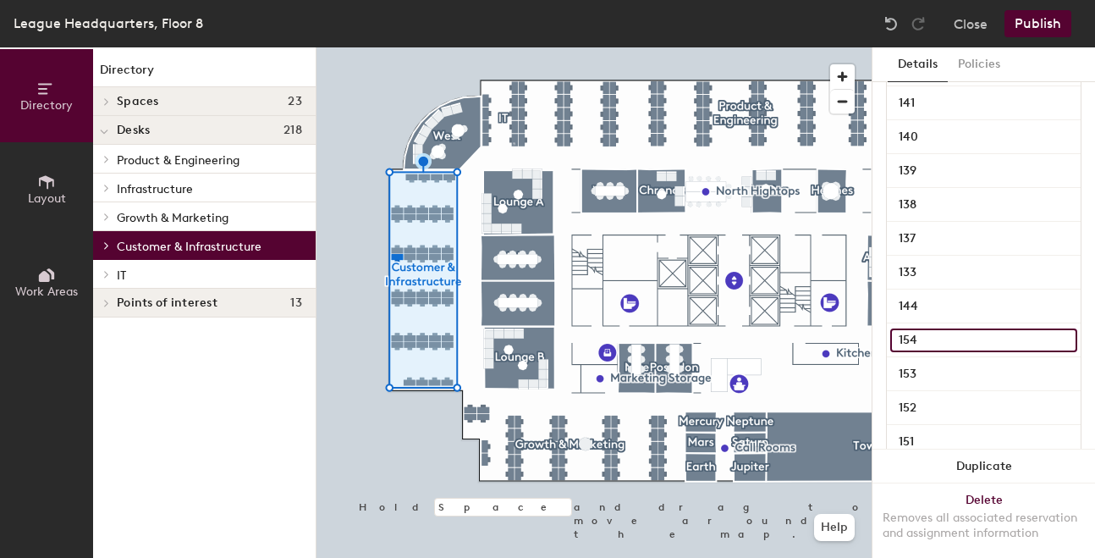
click at [1066, 341] on input "154" at bounding box center [984, 340] width 187 height 24
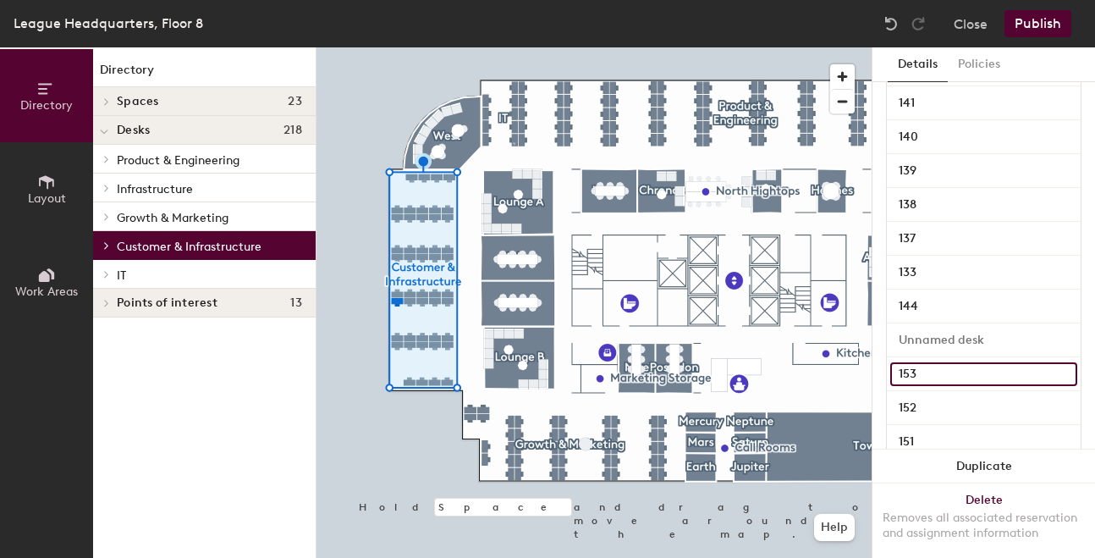
click at [1033, 362] on input "153" at bounding box center [984, 374] width 187 height 24
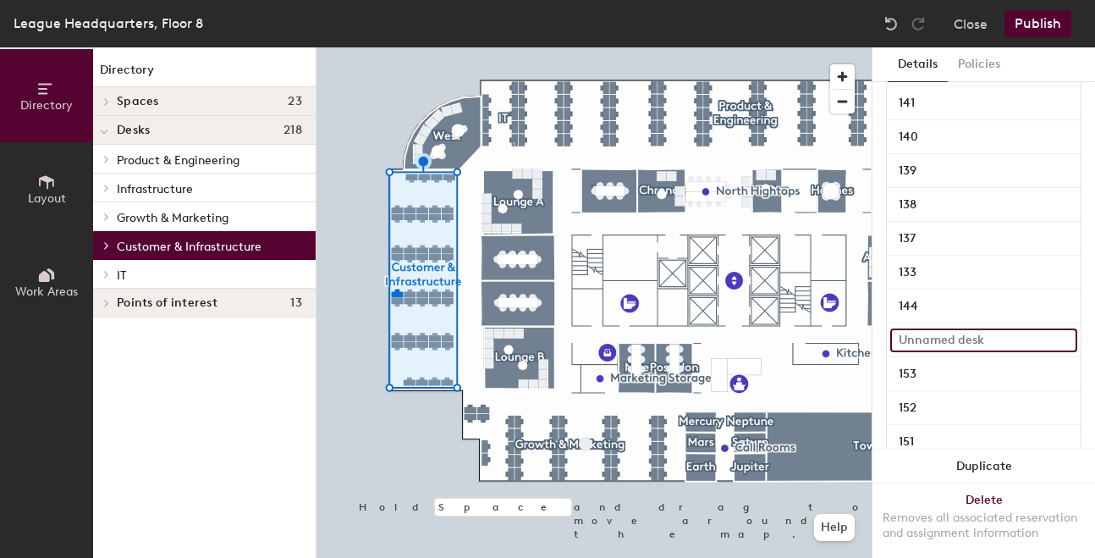
click at [1025, 343] on input at bounding box center [984, 340] width 187 height 24
type input "!"
type input "154"
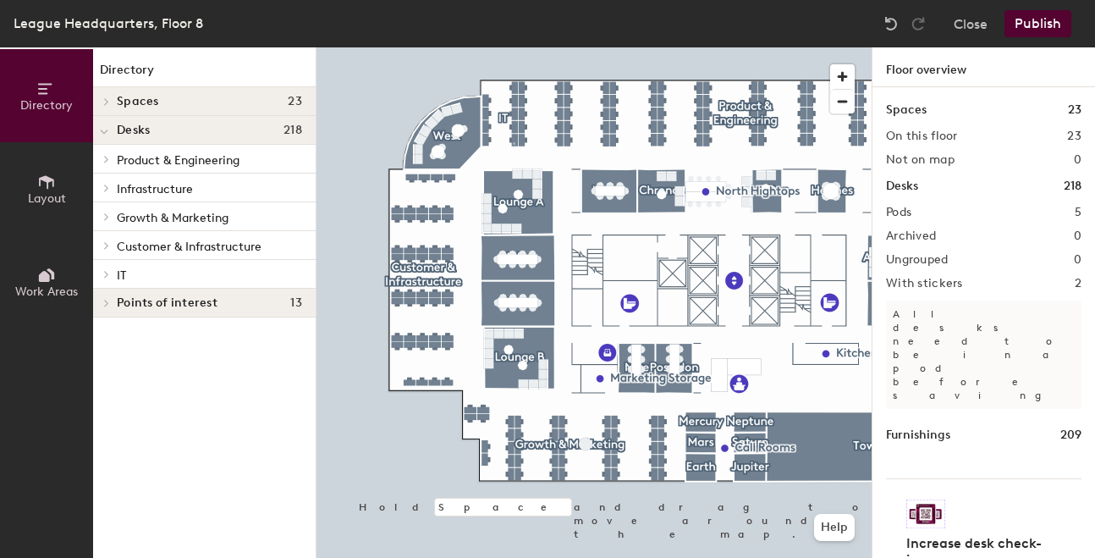
click at [937, 194] on div "Desks 218" at bounding box center [984, 186] width 196 height 19
click at [909, 190] on h1 "Desks" at bounding box center [902, 186] width 32 height 19
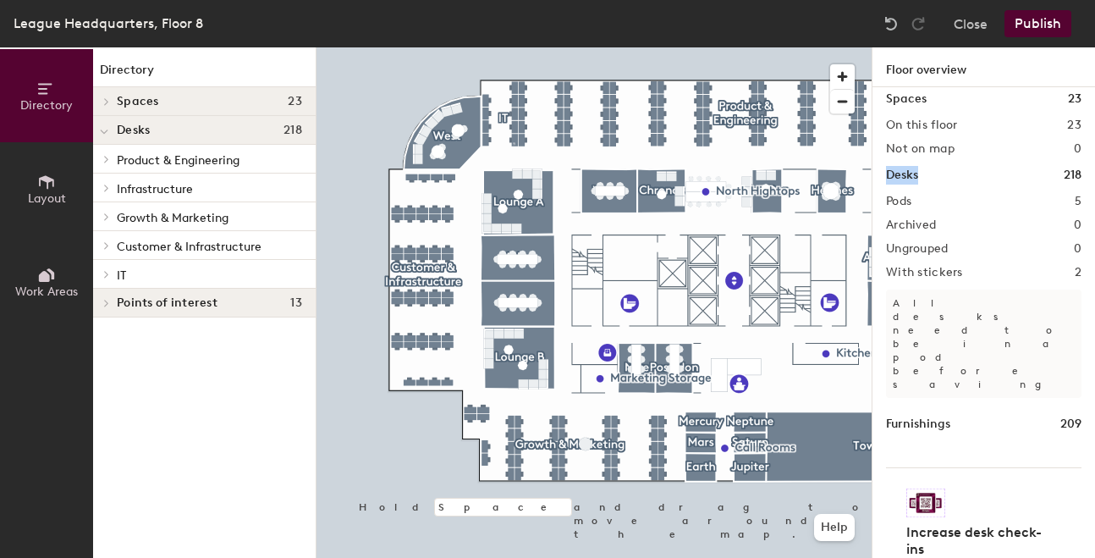
scroll to position [0, 0]
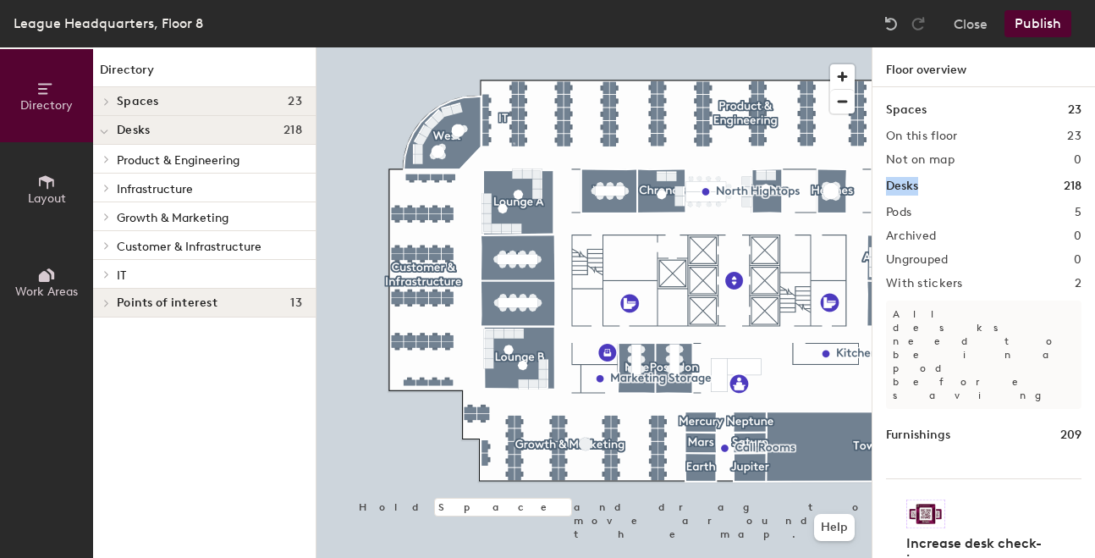
click at [99, 245] on span at bounding box center [105, 245] width 14 height 8
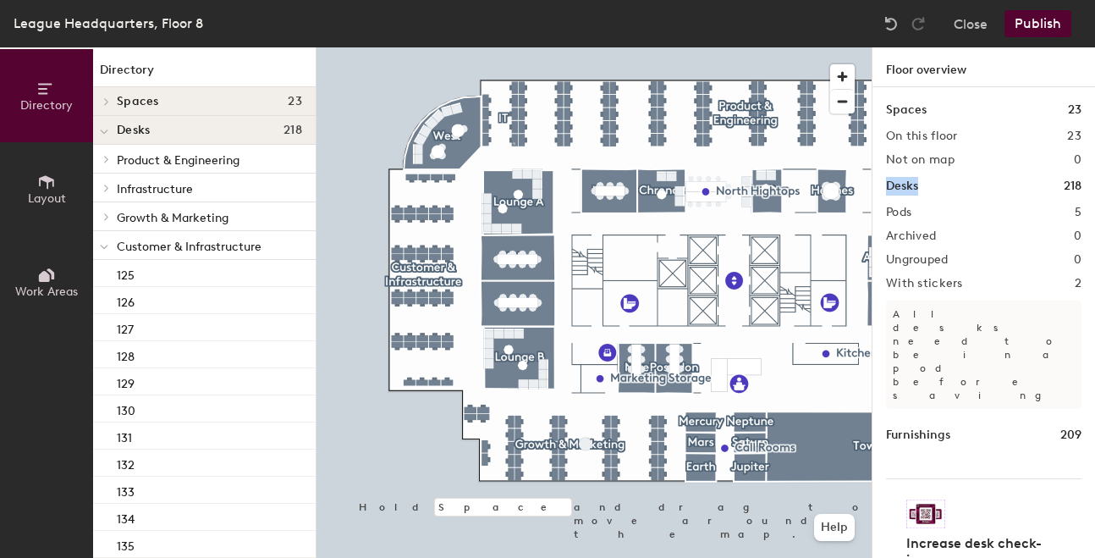
click at [106, 245] on icon at bounding box center [104, 247] width 8 height 7
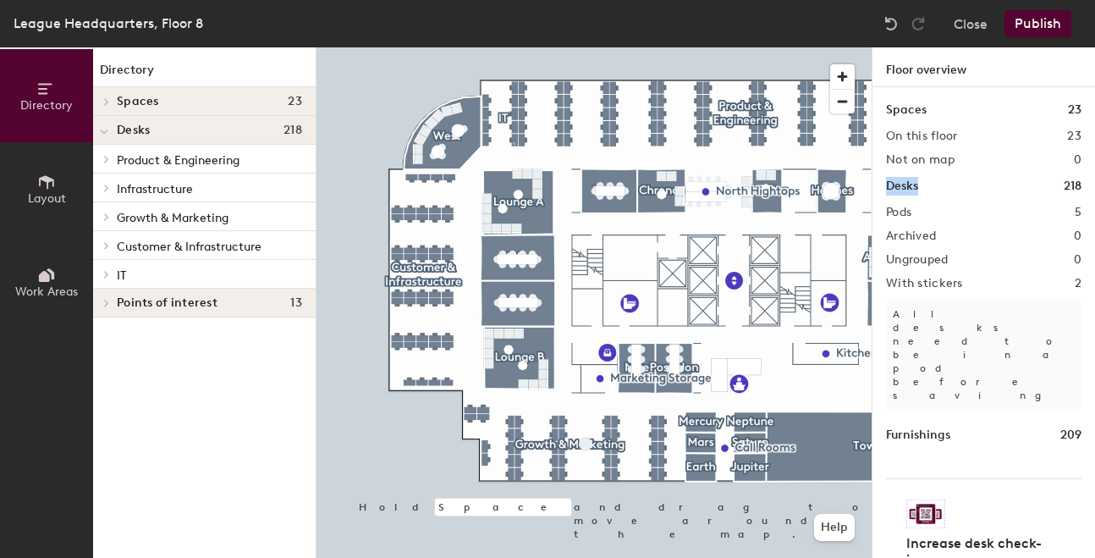
click at [101, 105] on div at bounding box center [104, 101] width 22 height 28
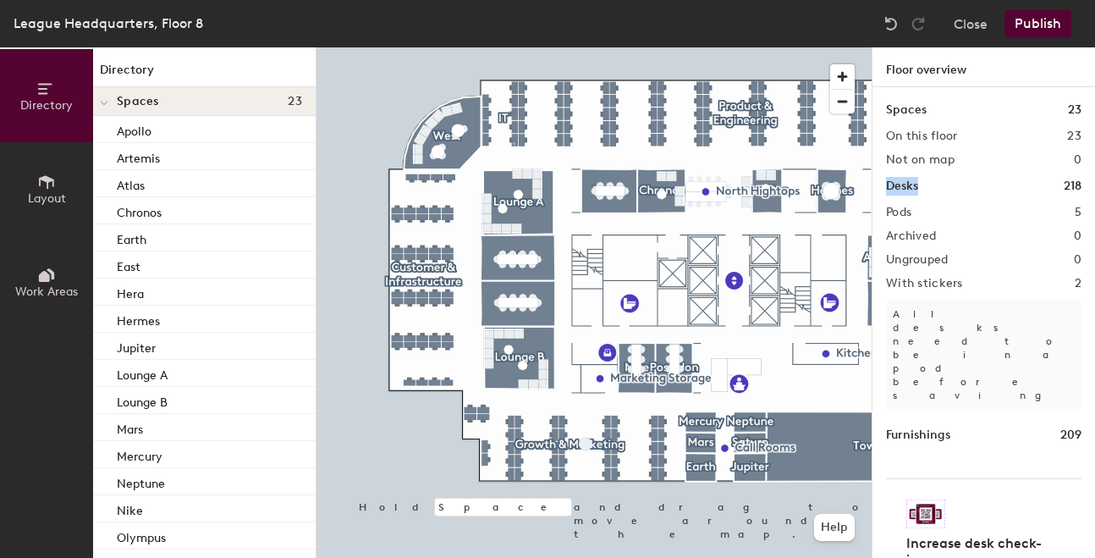
click at [102, 102] on icon at bounding box center [104, 103] width 8 height 7
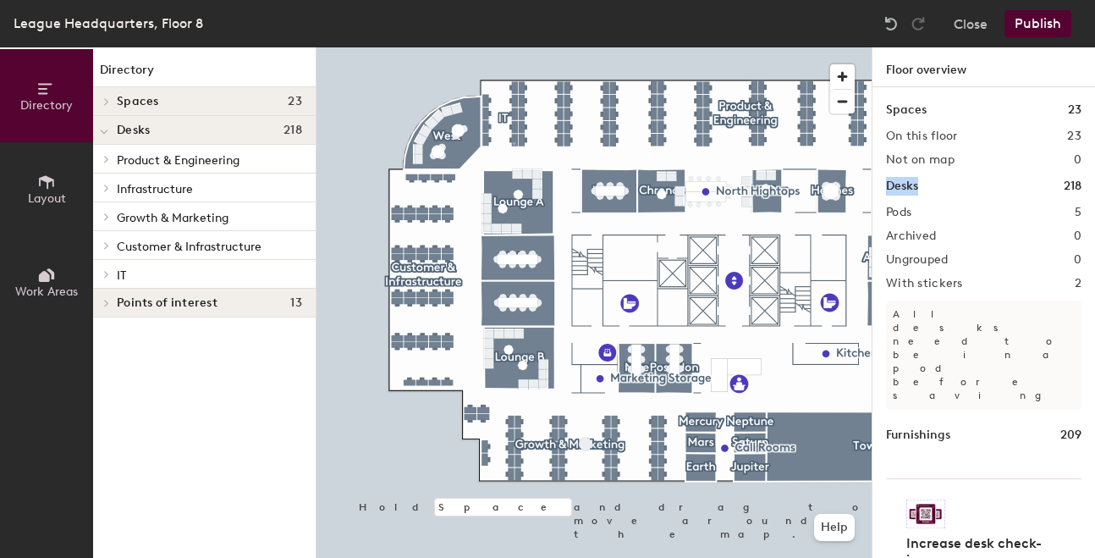
click at [107, 245] on icon at bounding box center [106, 245] width 7 height 8
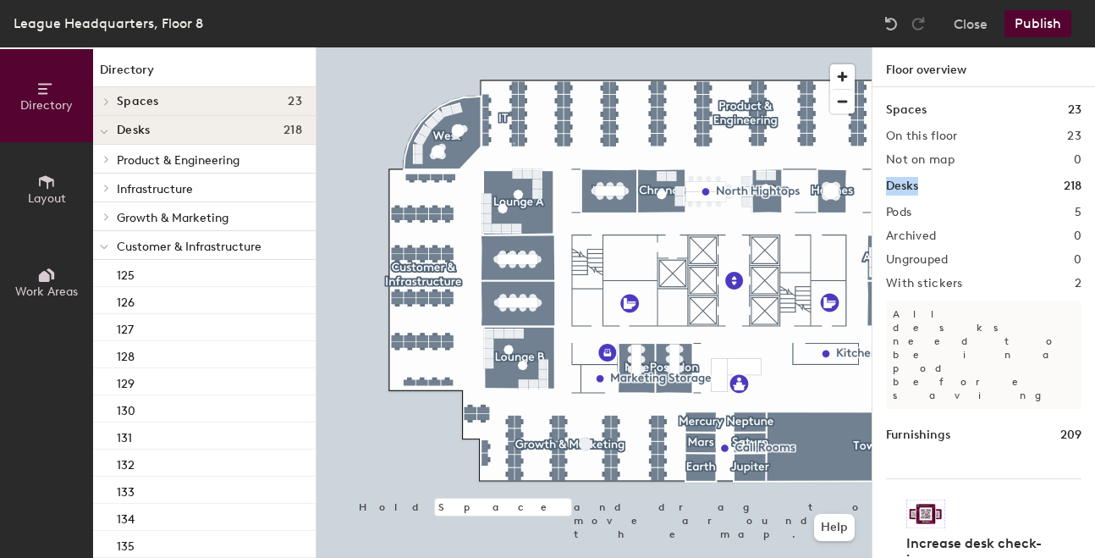
click at [104, 250] on icon at bounding box center [104, 247] width 8 height 7
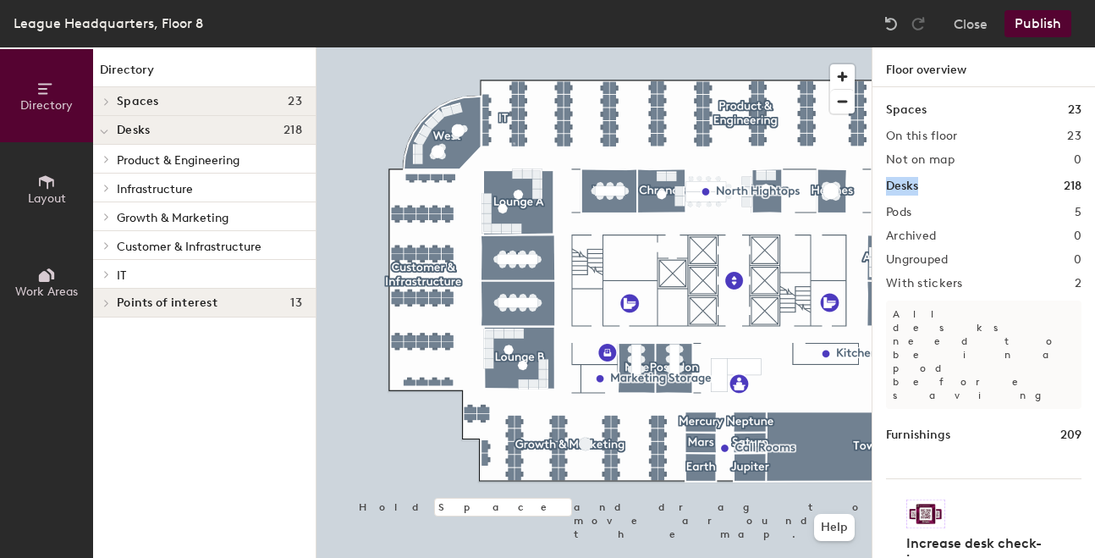
click at [105, 305] on icon at bounding box center [106, 303] width 7 height 8
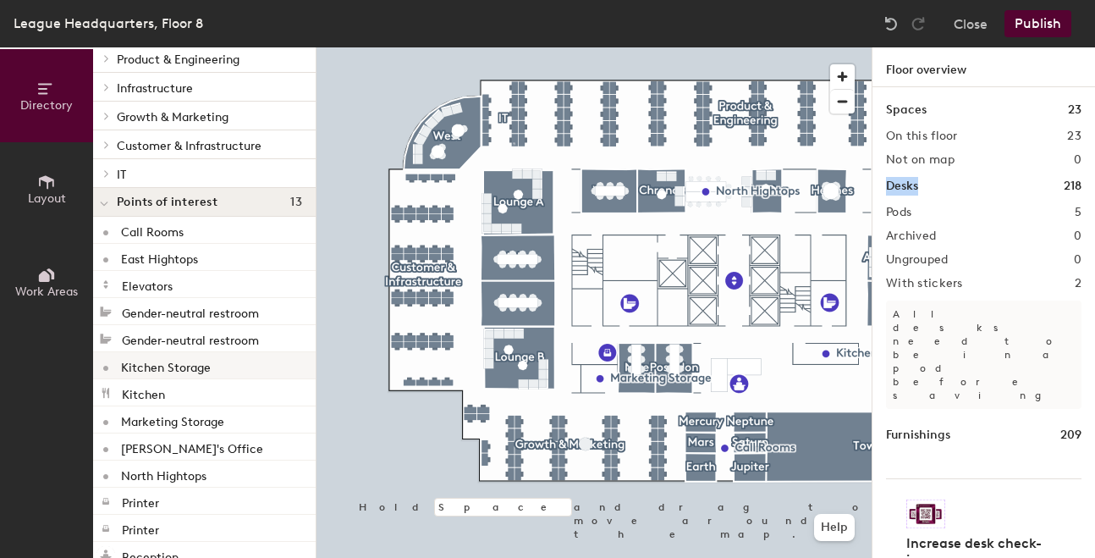
scroll to position [125, 0]
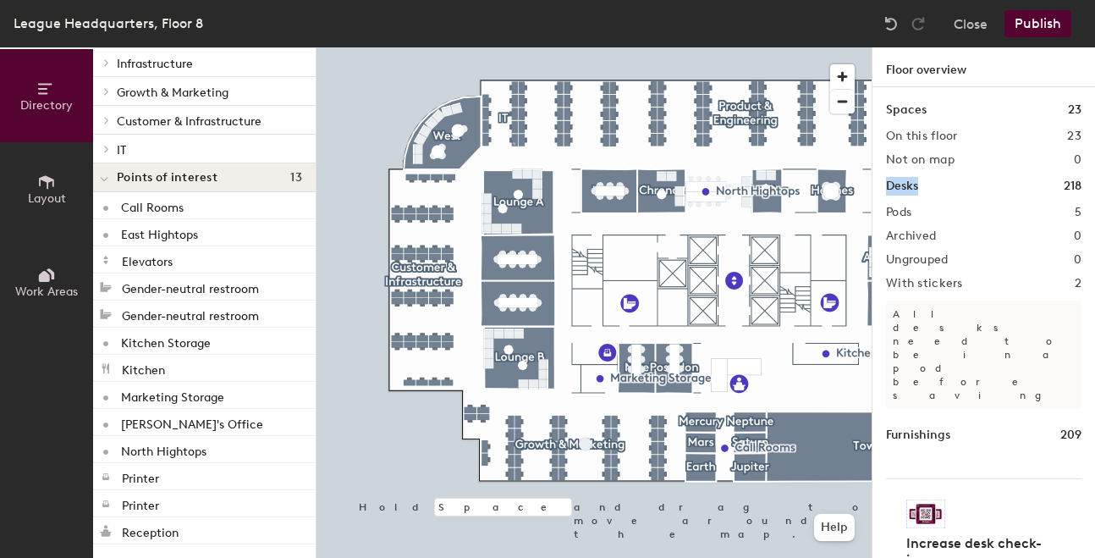
click at [108, 179] on icon at bounding box center [104, 179] width 8 height 7
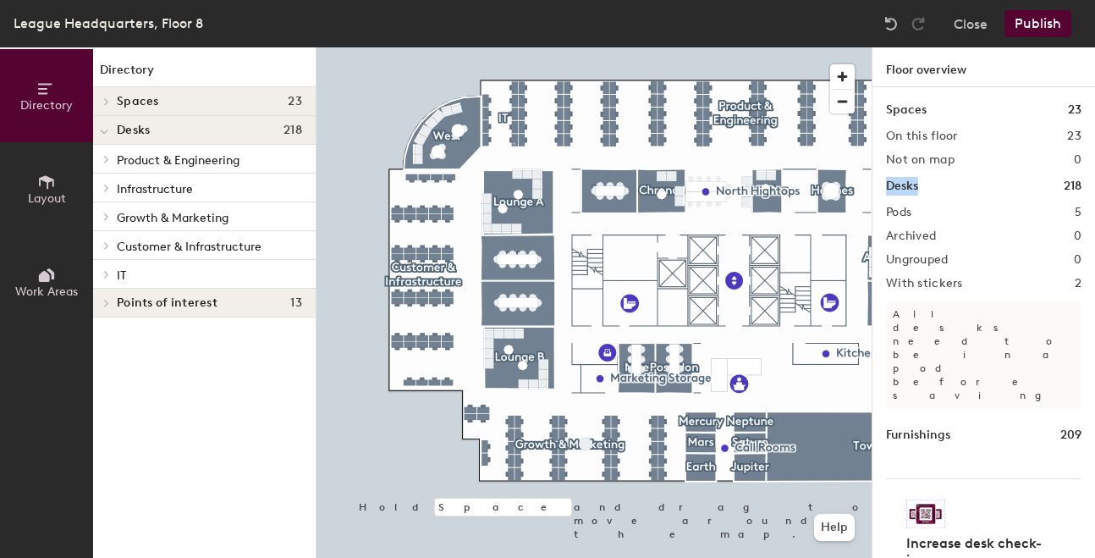
click at [105, 272] on icon at bounding box center [106, 274] width 7 height 8
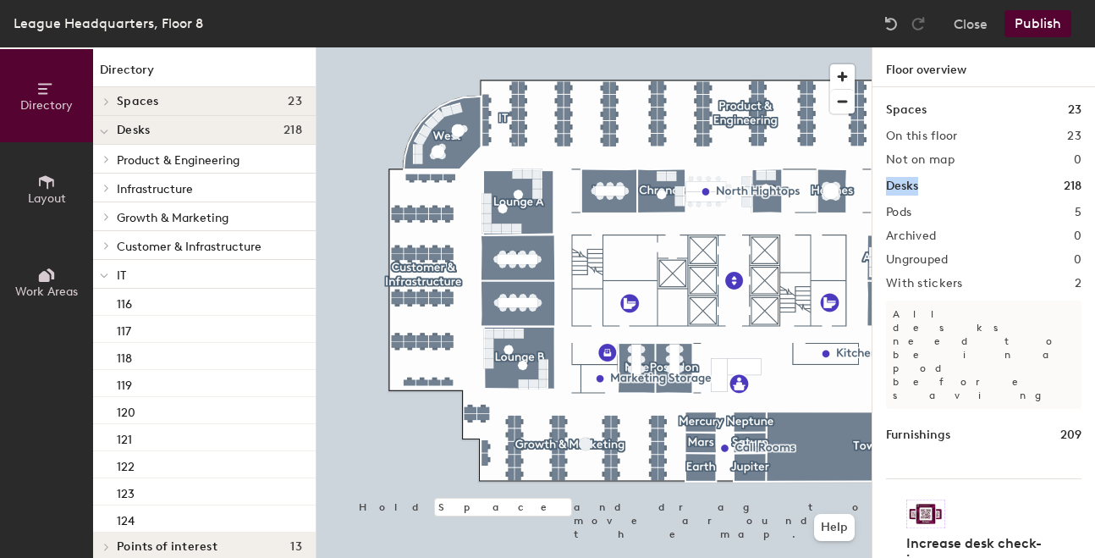
click at [108, 273] on div at bounding box center [104, 274] width 22 height 28
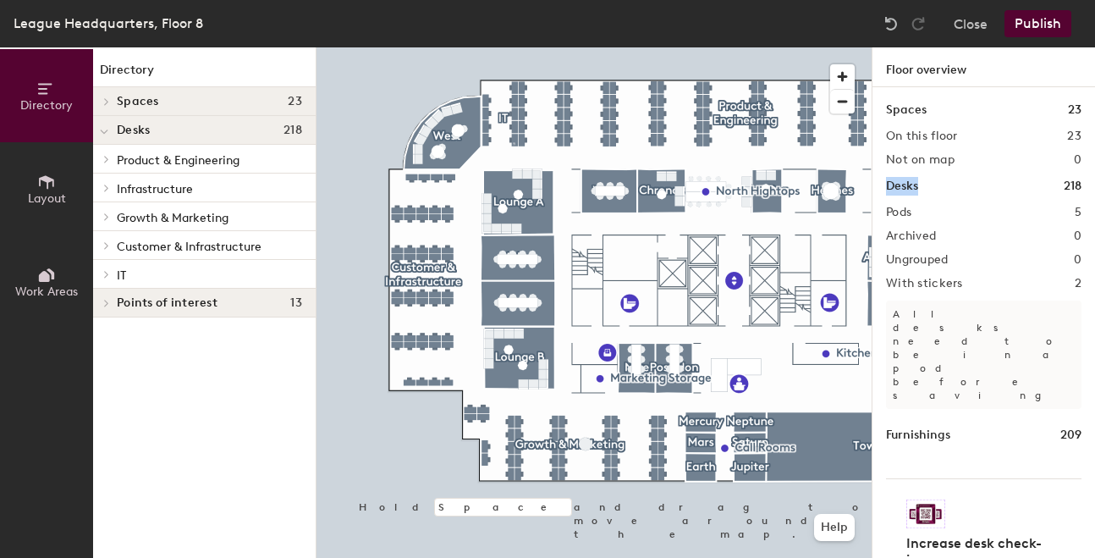
click at [108, 132] on icon at bounding box center [104, 132] width 8 height 7
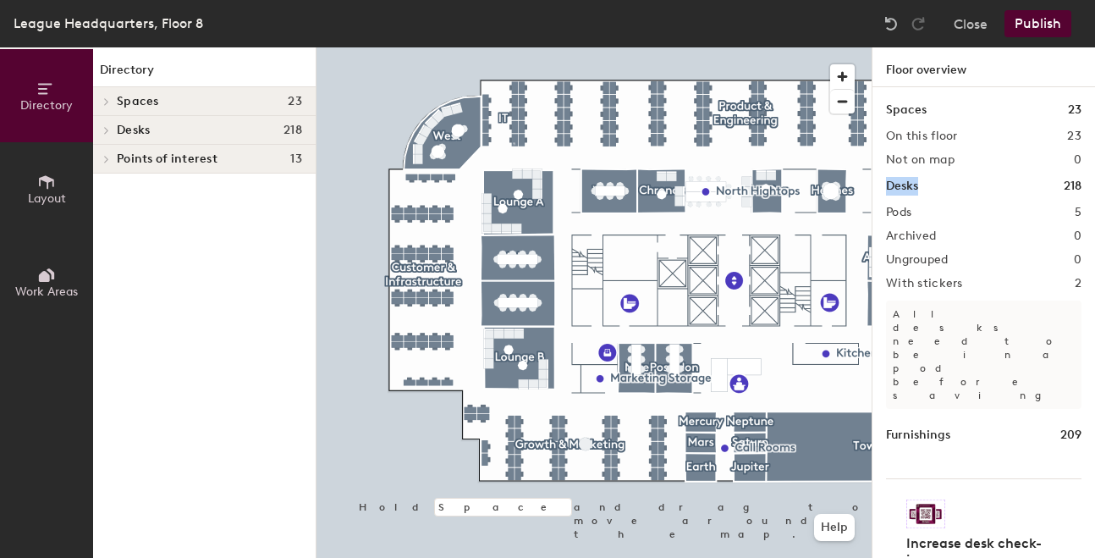
click at [108, 132] on icon at bounding box center [106, 130] width 7 height 8
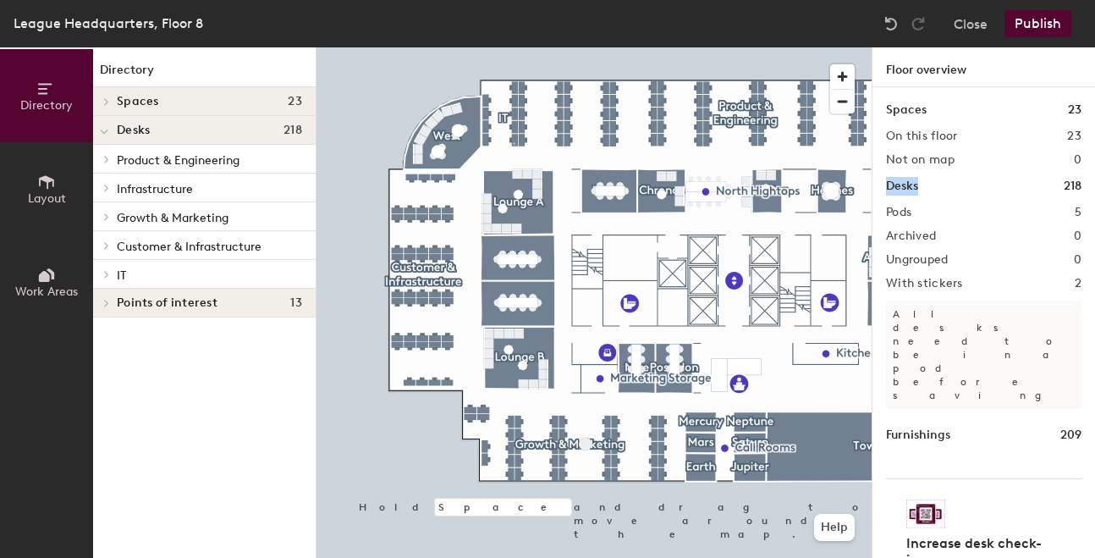
click at [292, 130] on span "218" at bounding box center [293, 131] width 19 height 14
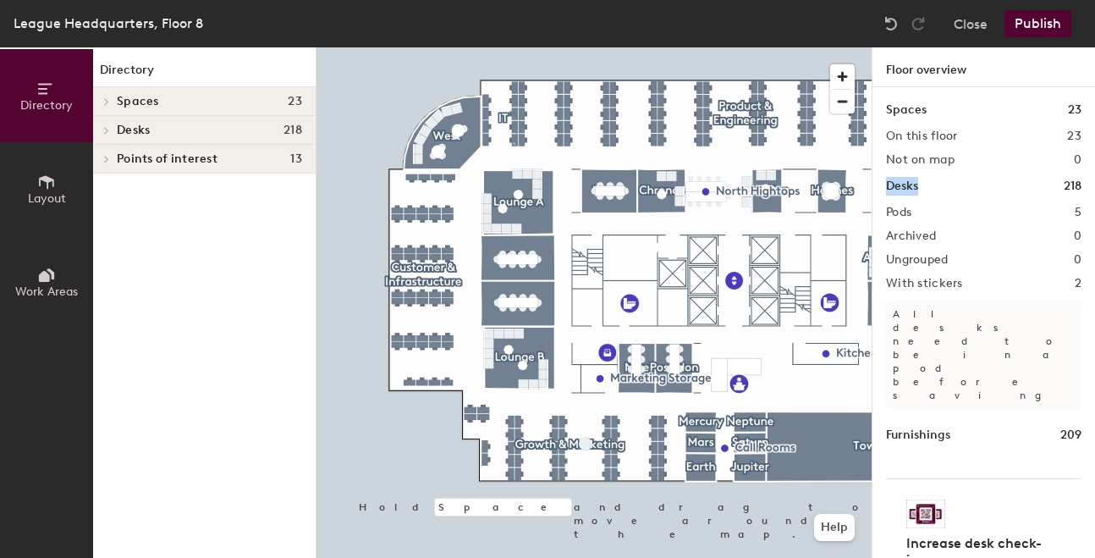
click at [292, 130] on span "218" at bounding box center [293, 131] width 19 height 14
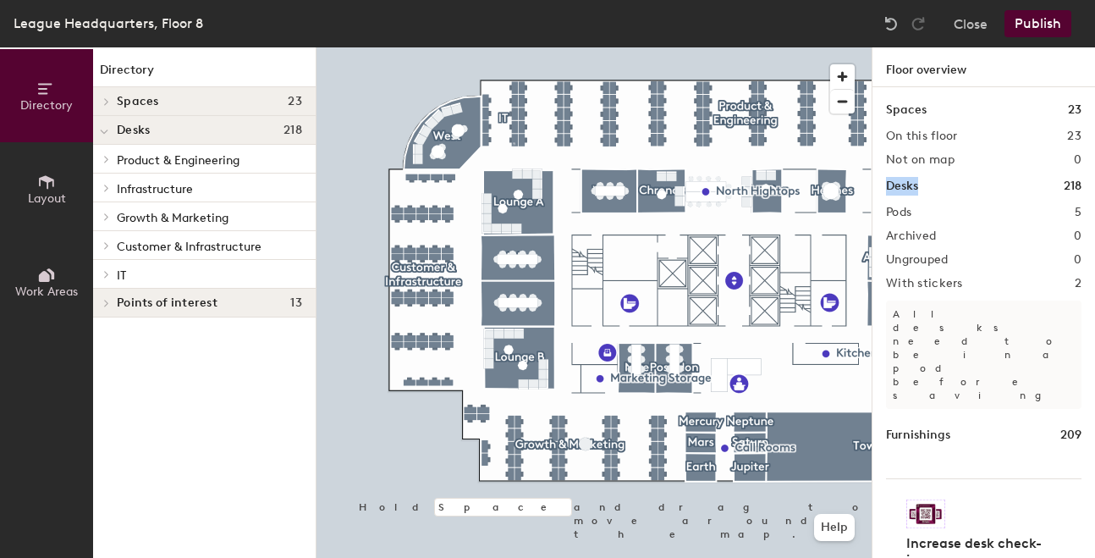
click at [1034, 25] on button "Publish" at bounding box center [1038, 23] width 67 height 27
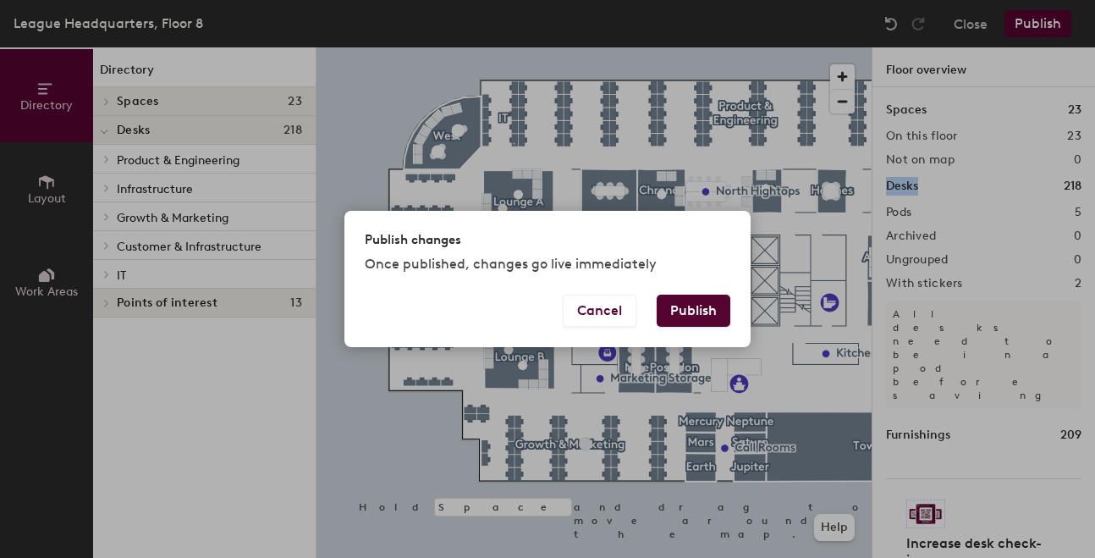
click at [719, 306] on button "Publish" at bounding box center [694, 311] width 74 height 32
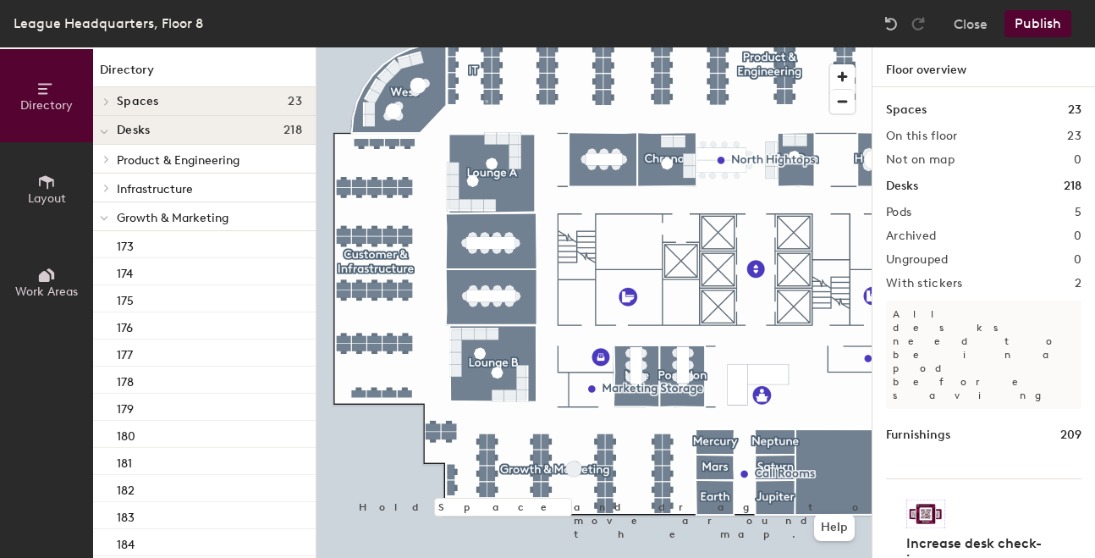
click at [103, 220] on icon at bounding box center [104, 218] width 7 height 3
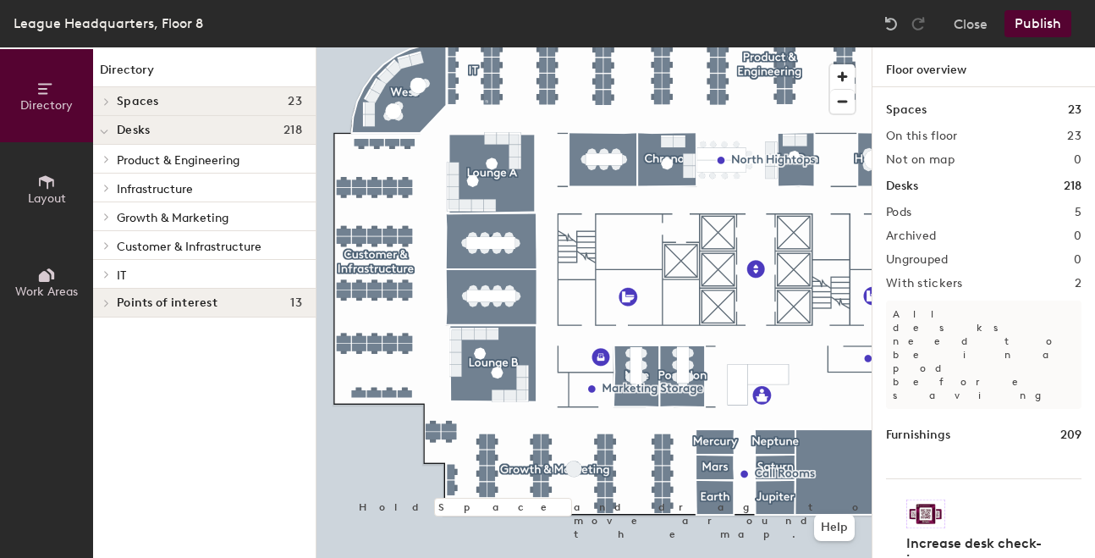
click at [117, 249] on span "Customer & Infrastructure" at bounding box center [189, 247] width 145 height 14
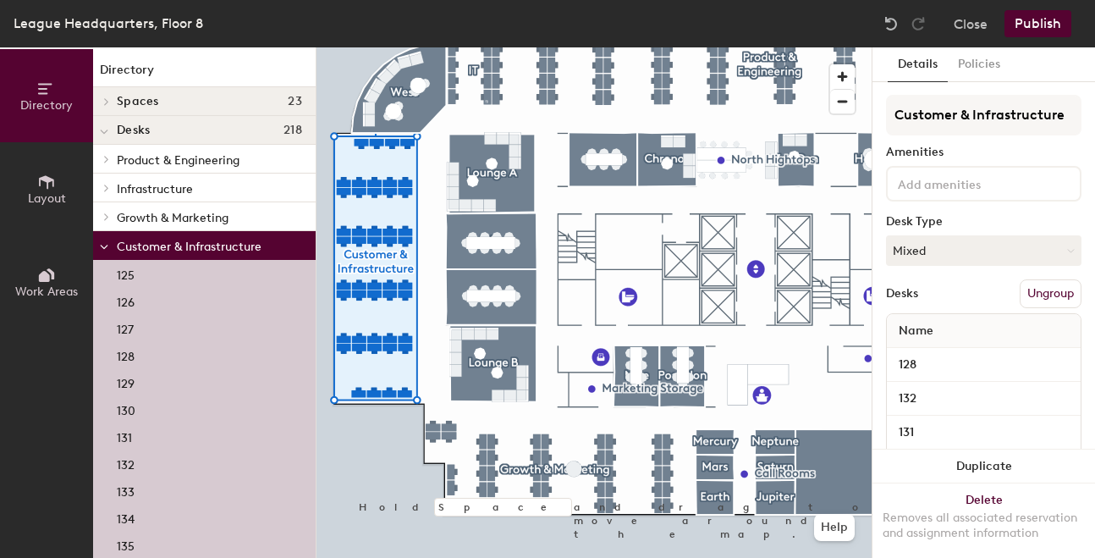
click at [1043, 295] on button "Ungroup" at bounding box center [1051, 293] width 62 height 29
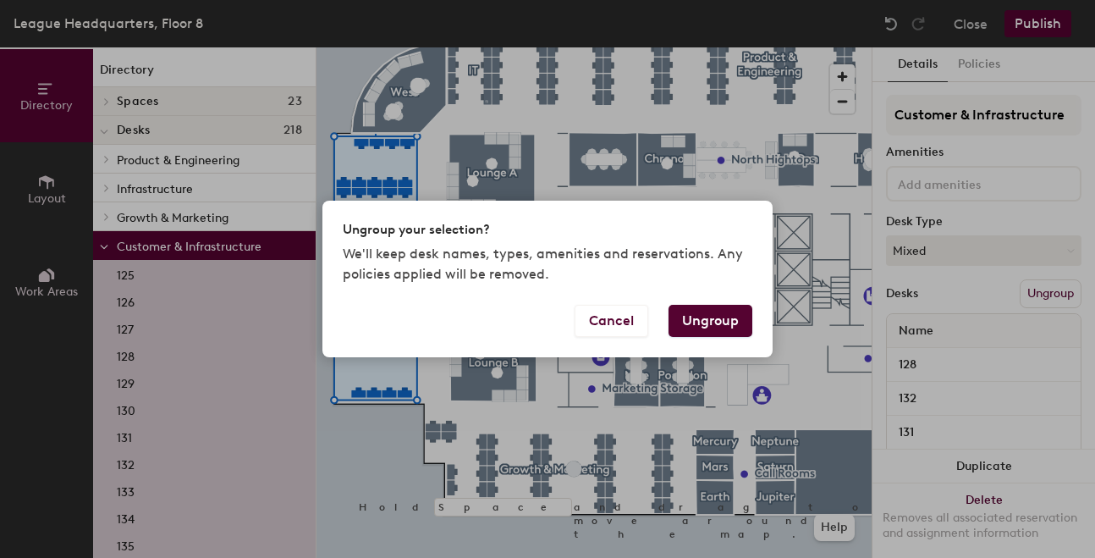
click at [726, 325] on button "Ungroup" at bounding box center [711, 321] width 84 height 32
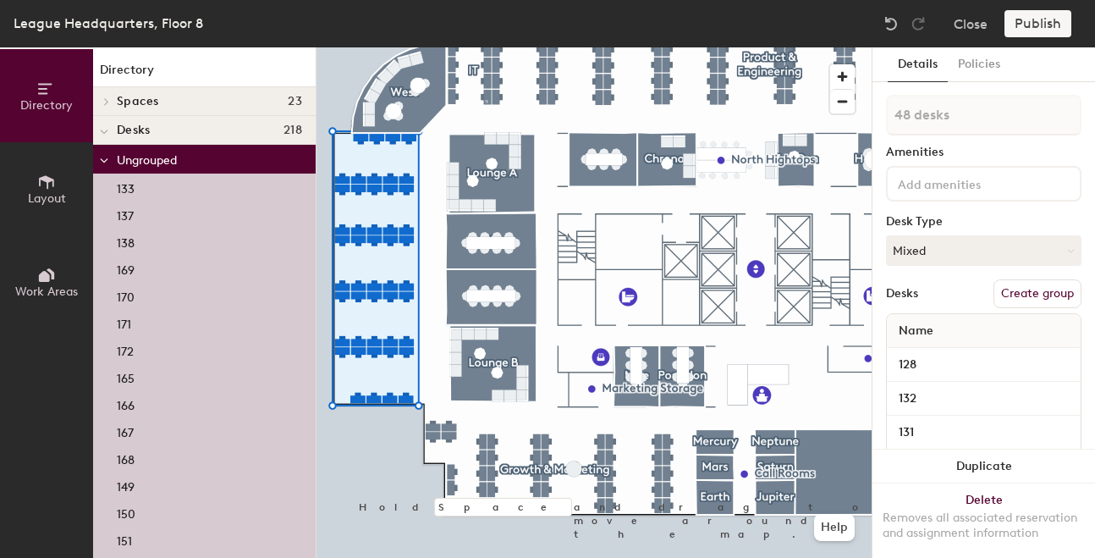
click at [1030, 292] on button "Create group" at bounding box center [1038, 293] width 88 height 29
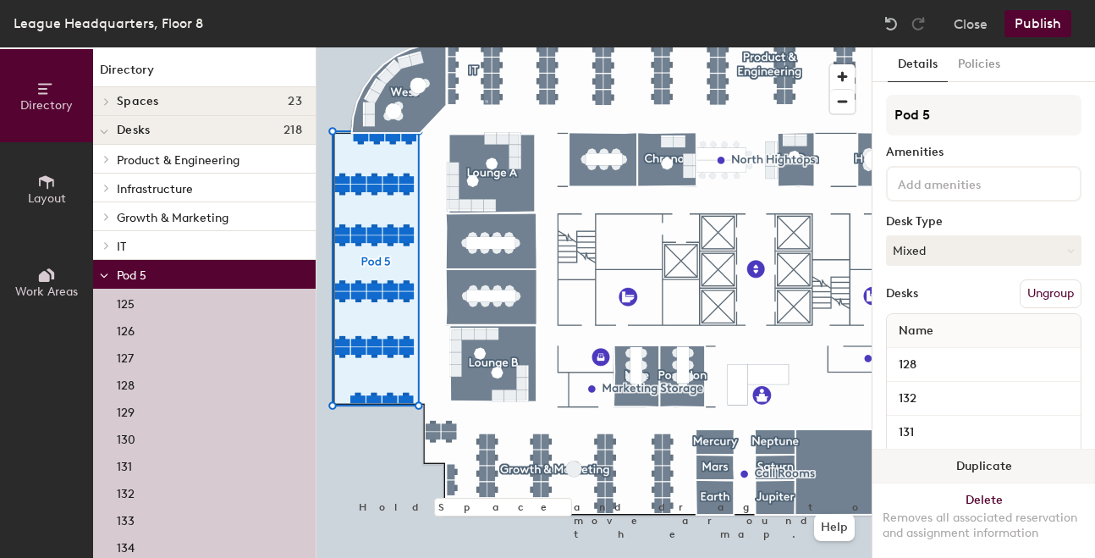
click at [984, 468] on button "Duplicate" at bounding box center [984, 467] width 223 height 34
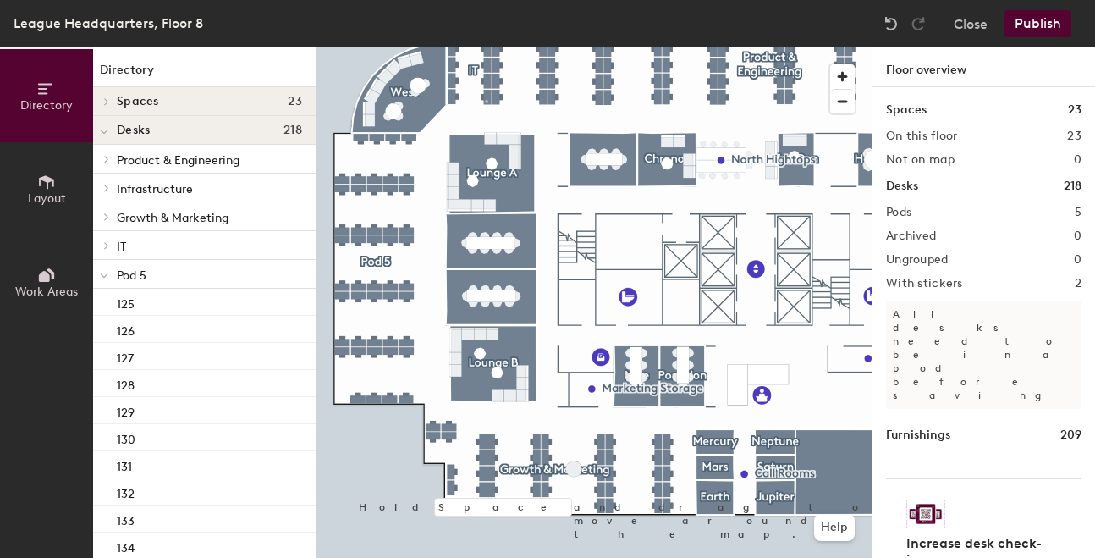
click at [107, 278] on icon at bounding box center [104, 276] width 8 height 7
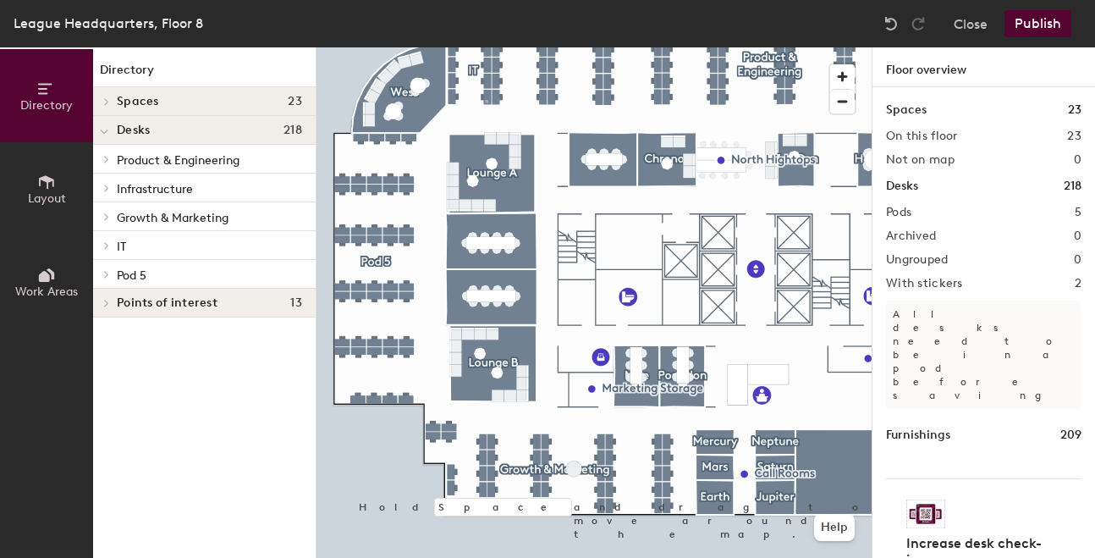
click at [105, 278] on icon at bounding box center [106, 274] width 7 height 8
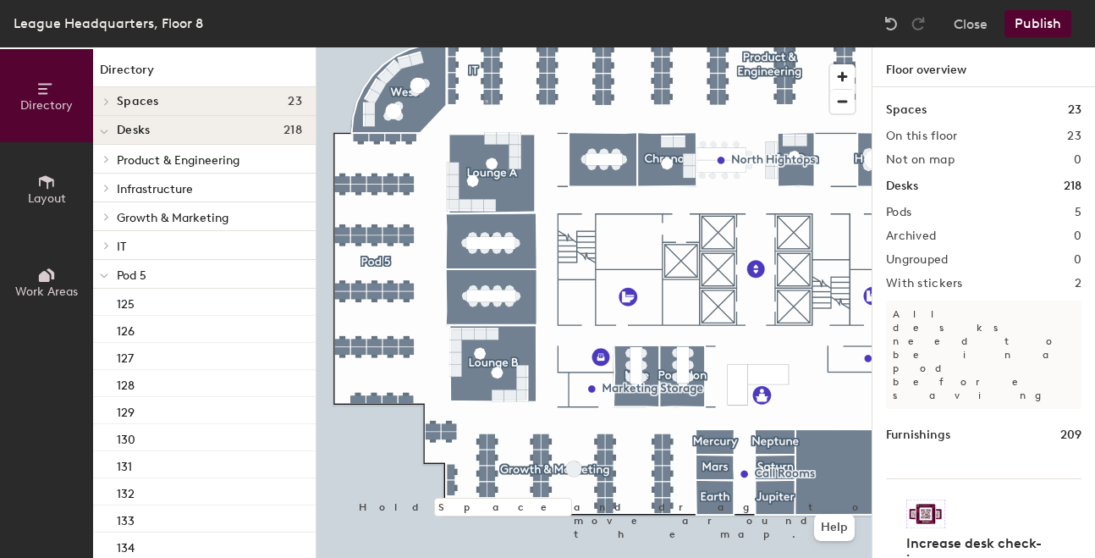
click at [105, 278] on icon at bounding box center [104, 276] width 8 height 7
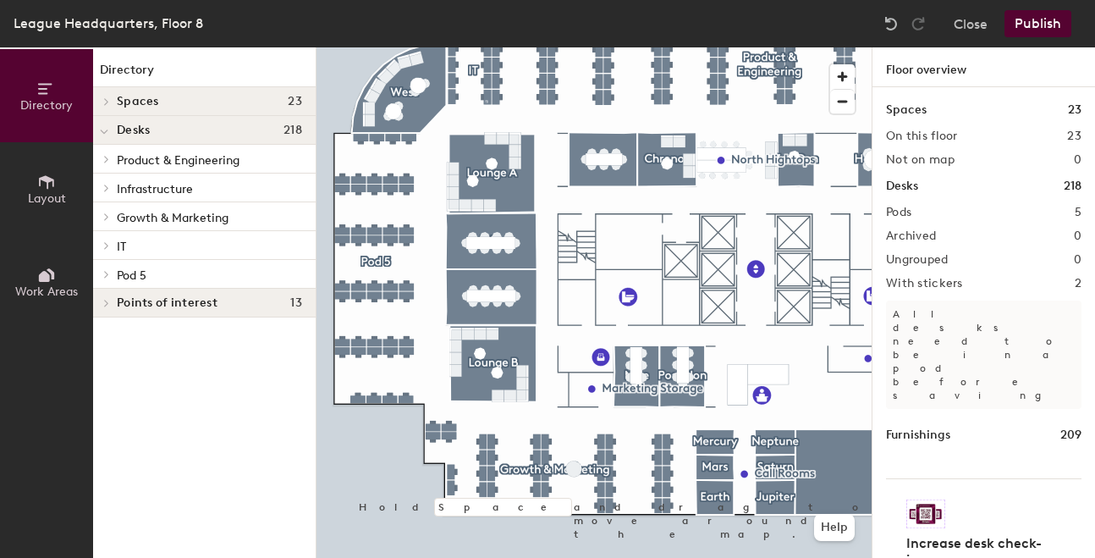
click at [109, 273] on icon at bounding box center [106, 274] width 7 height 8
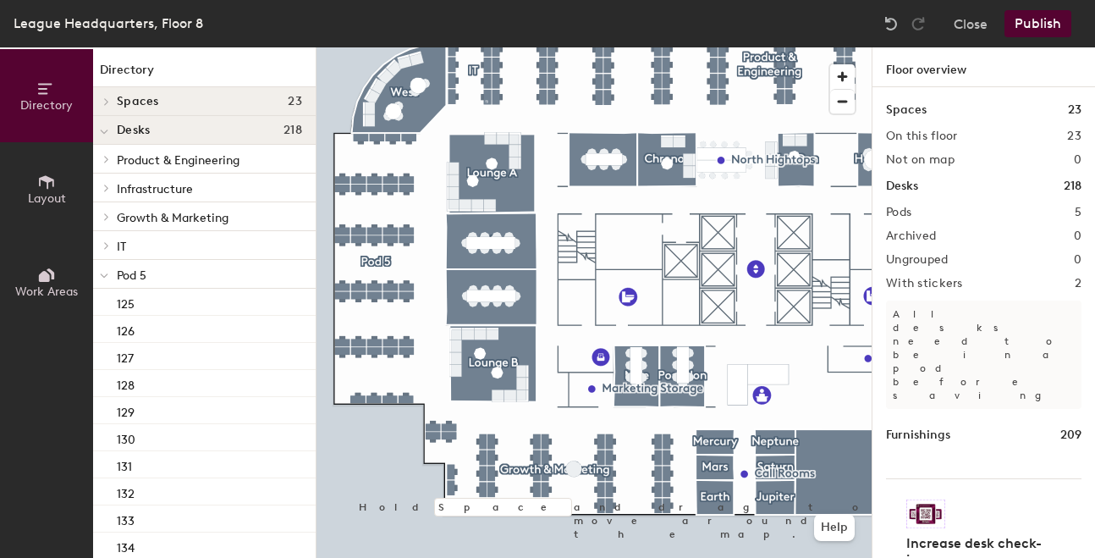
click at [141, 278] on span "Pod 5" at bounding box center [132, 275] width 30 height 14
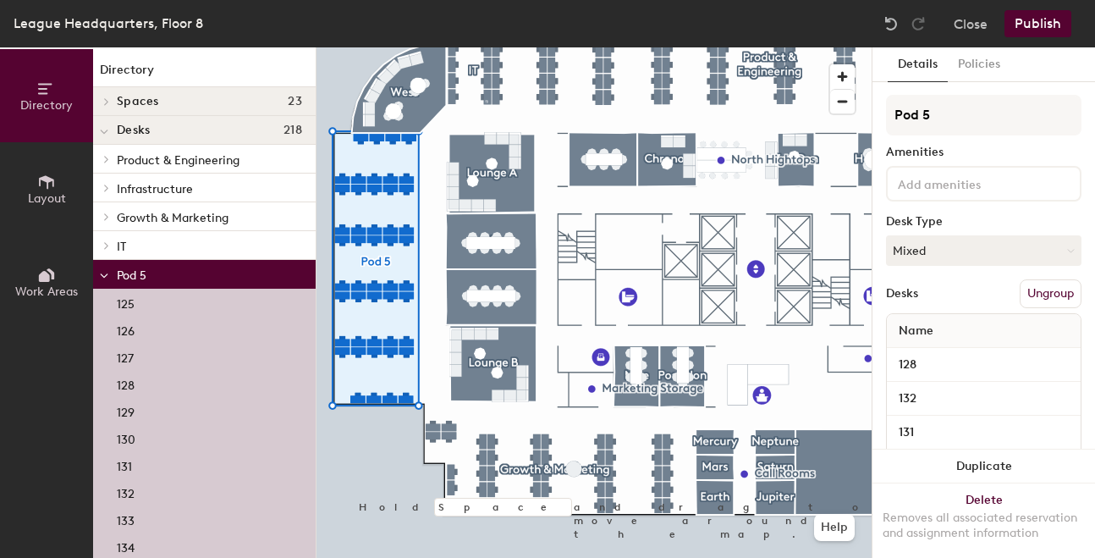
click at [1052, 290] on button "Ungroup" at bounding box center [1051, 293] width 62 height 29
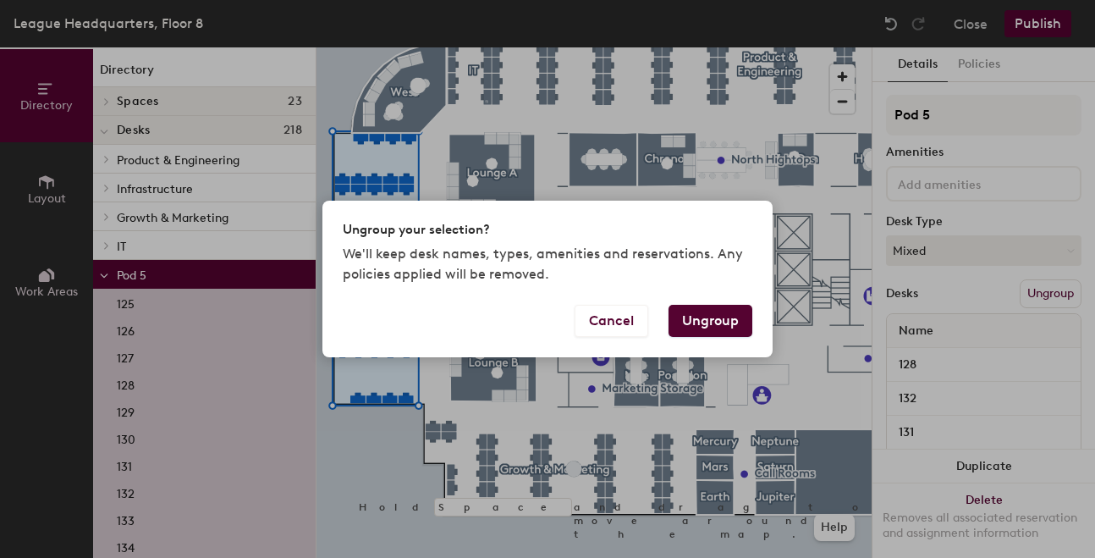
click at [742, 320] on button "Ungroup" at bounding box center [711, 321] width 84 height 32
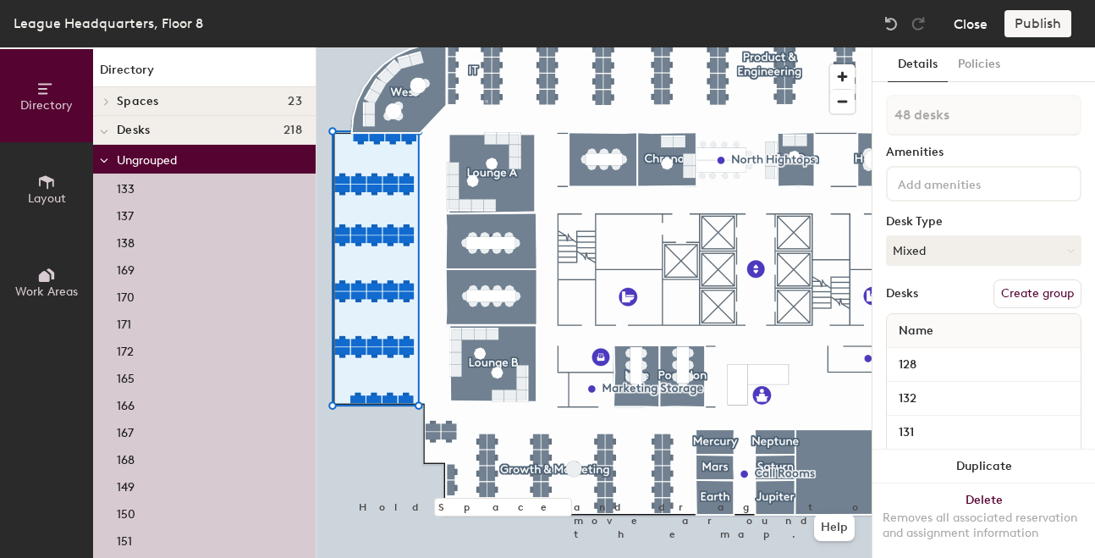
click at [975, 25] on button "Close" at bounding box center [971, 23] width 34 height 27
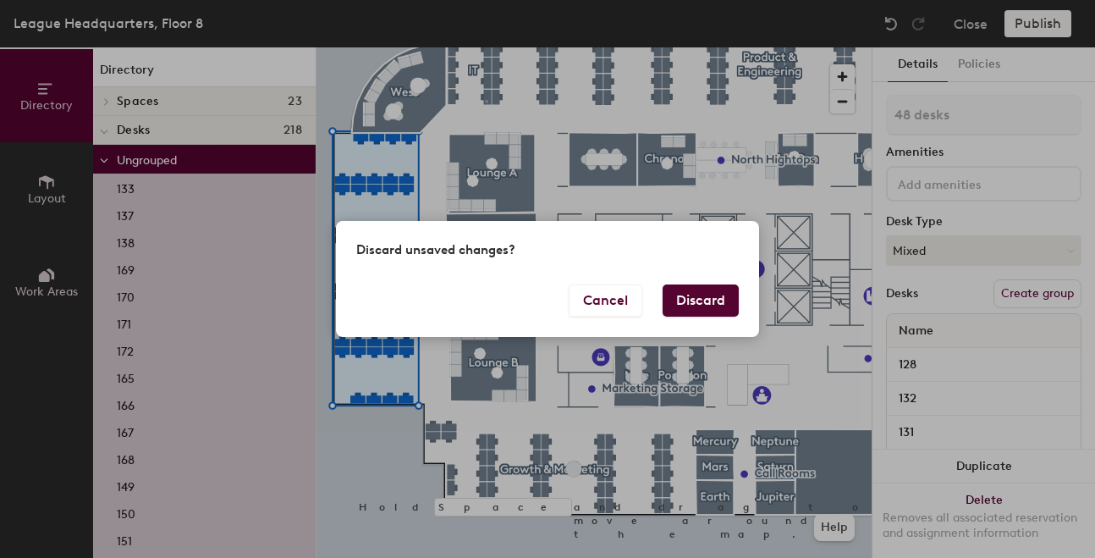
click at [722, 298] on button "Discard" at bounding box center [701, 300] width 76 height 32
